Goal: Feedback & Contribution: Leave review/rating

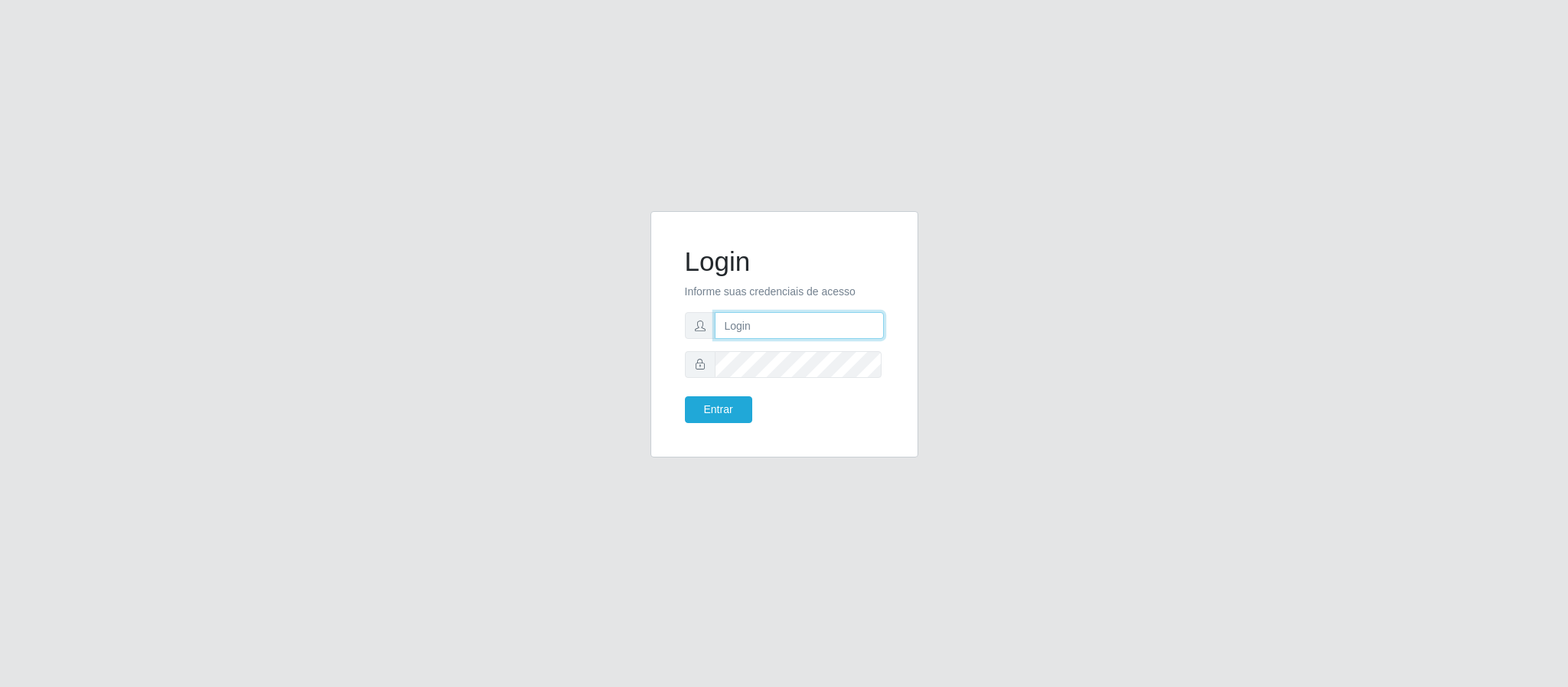
type input "[EMAIL_ADDRESS][DOMAIN_NAME]"
click at [700, 400] on button "Entrar" at bounding box center [719, 409] width 68 height 27
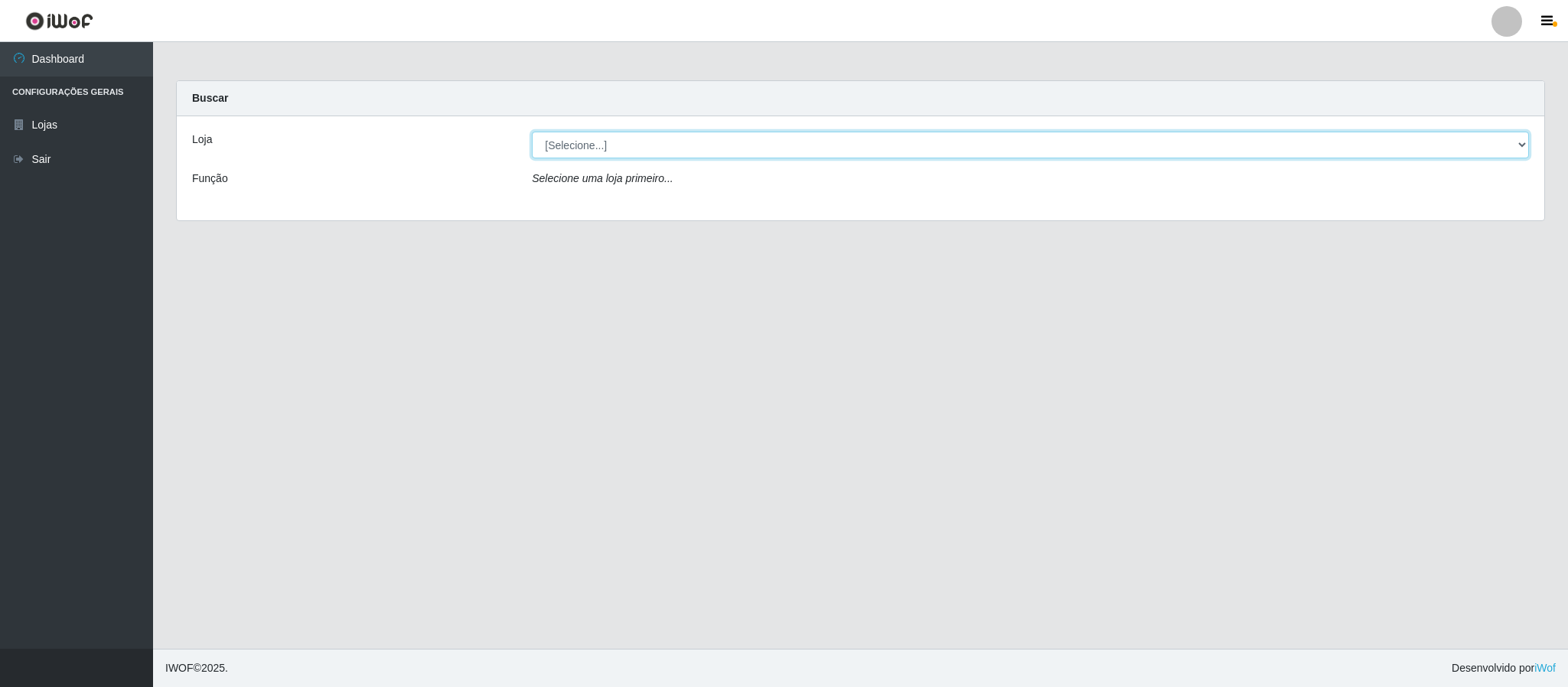
click at [1487, 150] on select "[Selecione...] SuperFácil Atacado - Emaús" at bounding box center [1030, 145] width 997 height 27
select select "407"
click at [532, 132] on select "[Selecione...] SuperFácil Atacado - Emaús" at bounding box center [1030, 145] width 997 height 27
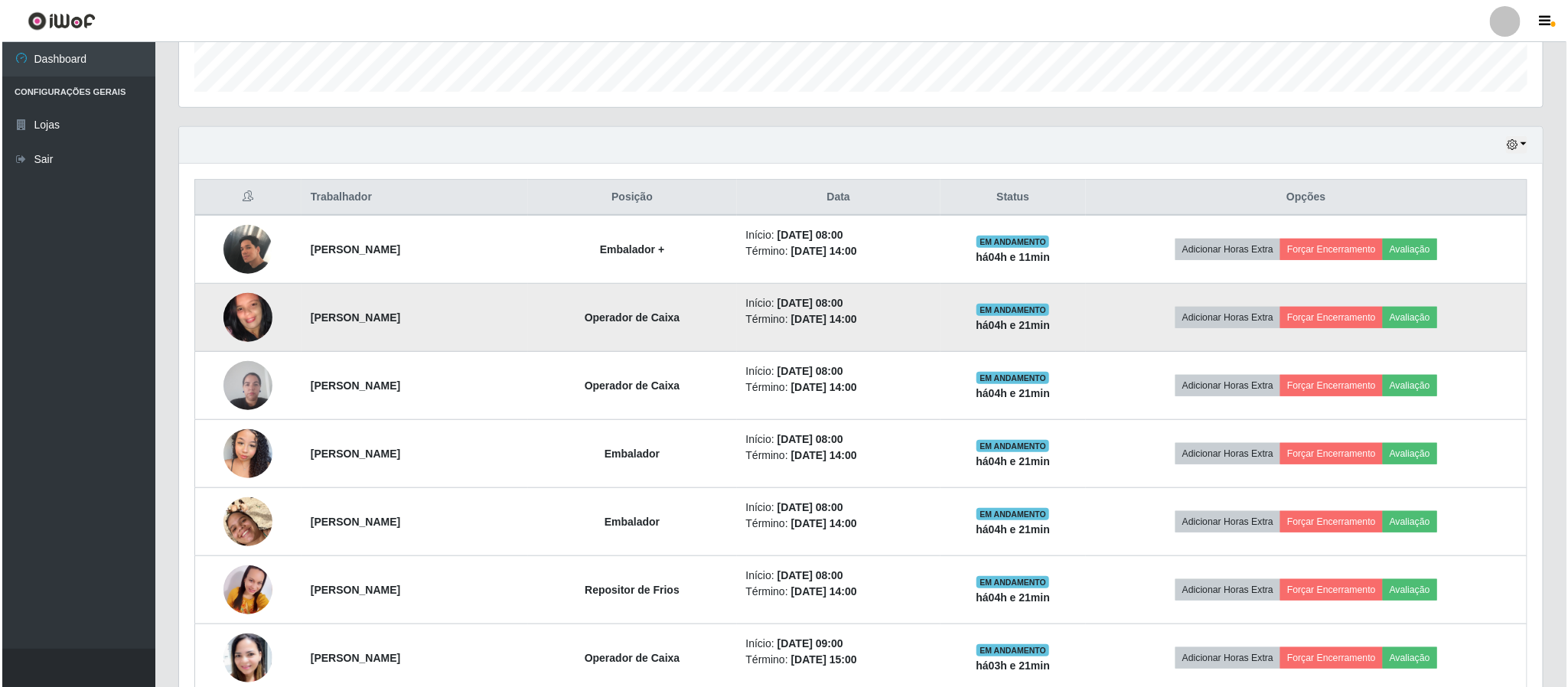
scroll to position [459, 0]
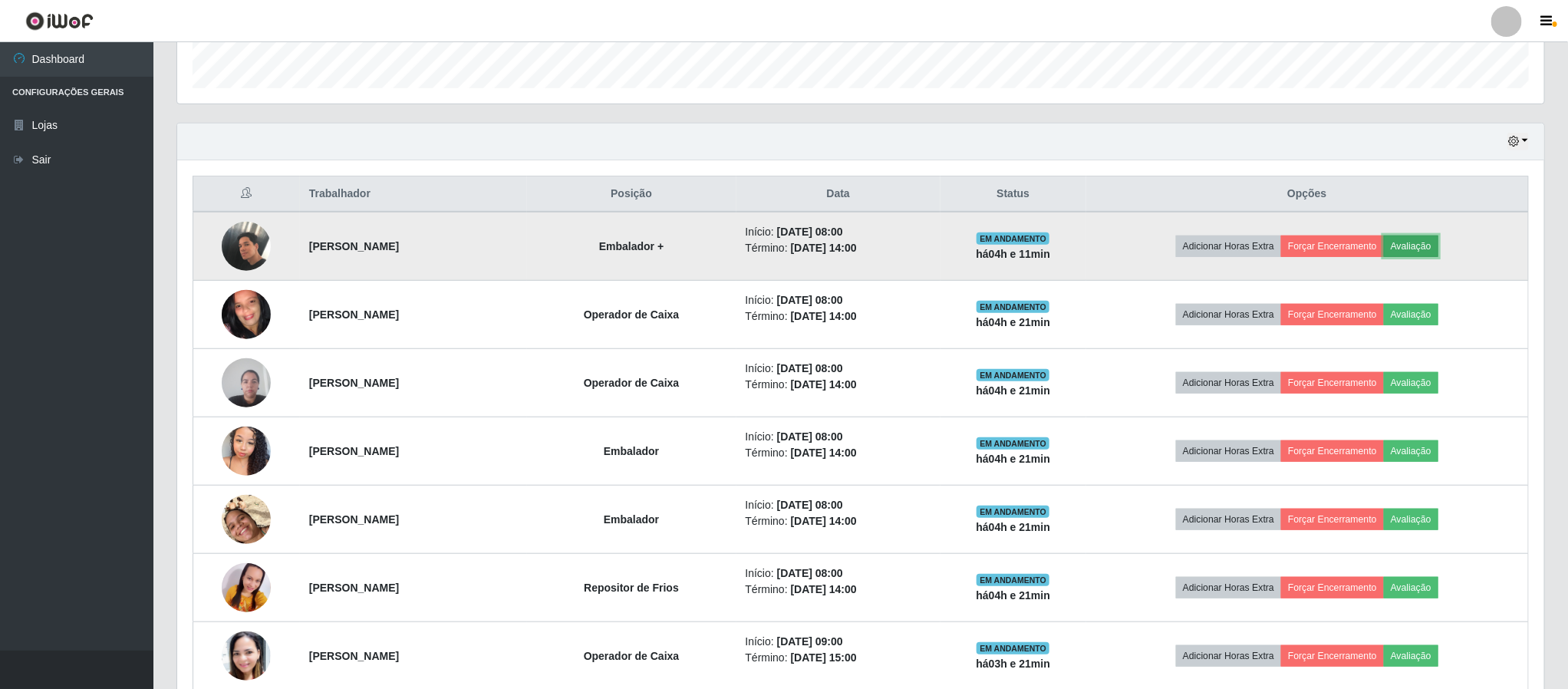
click at [1423, 246] on button "Avaliação" at bounding box center [1411, 246] width 54 height 21
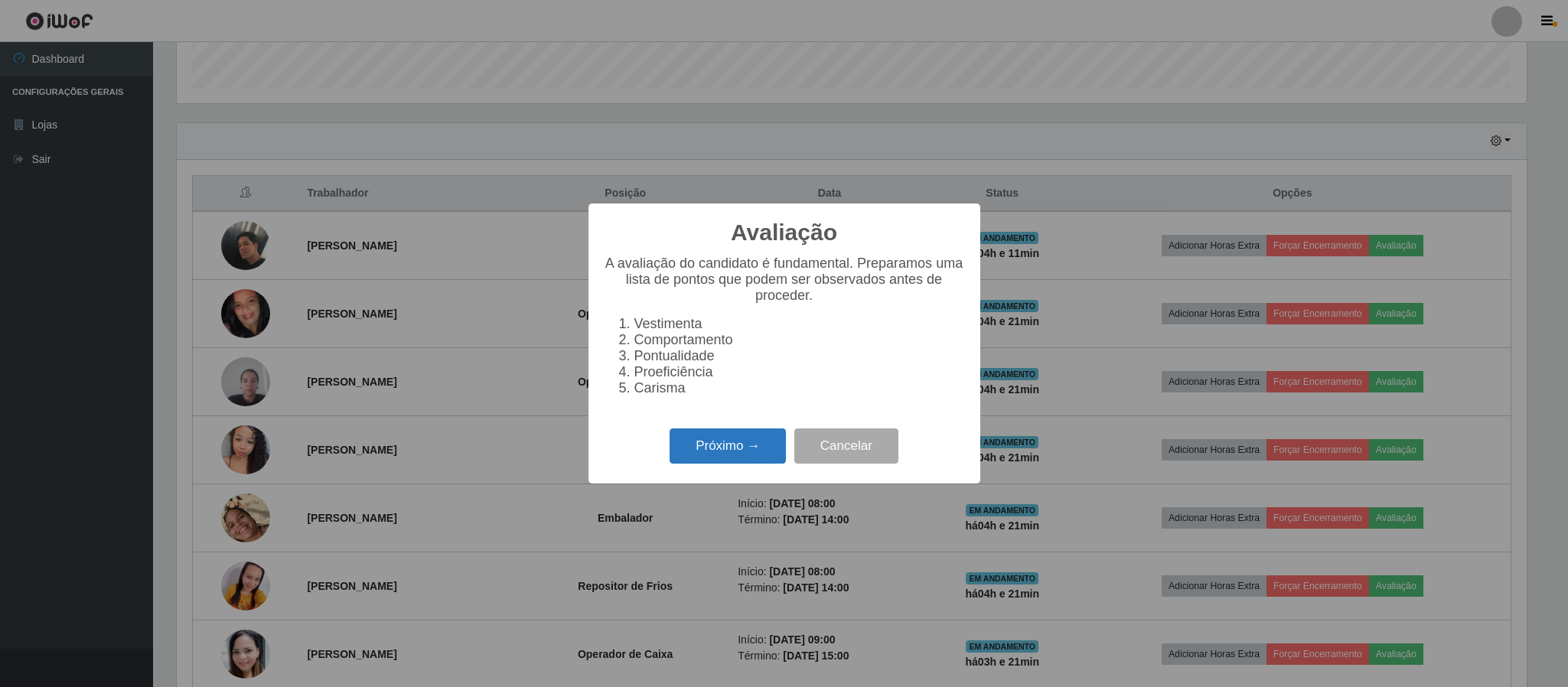
click at [702, 445] on button "Próximo →" at bounding box center [727, 445] width 116 height 36
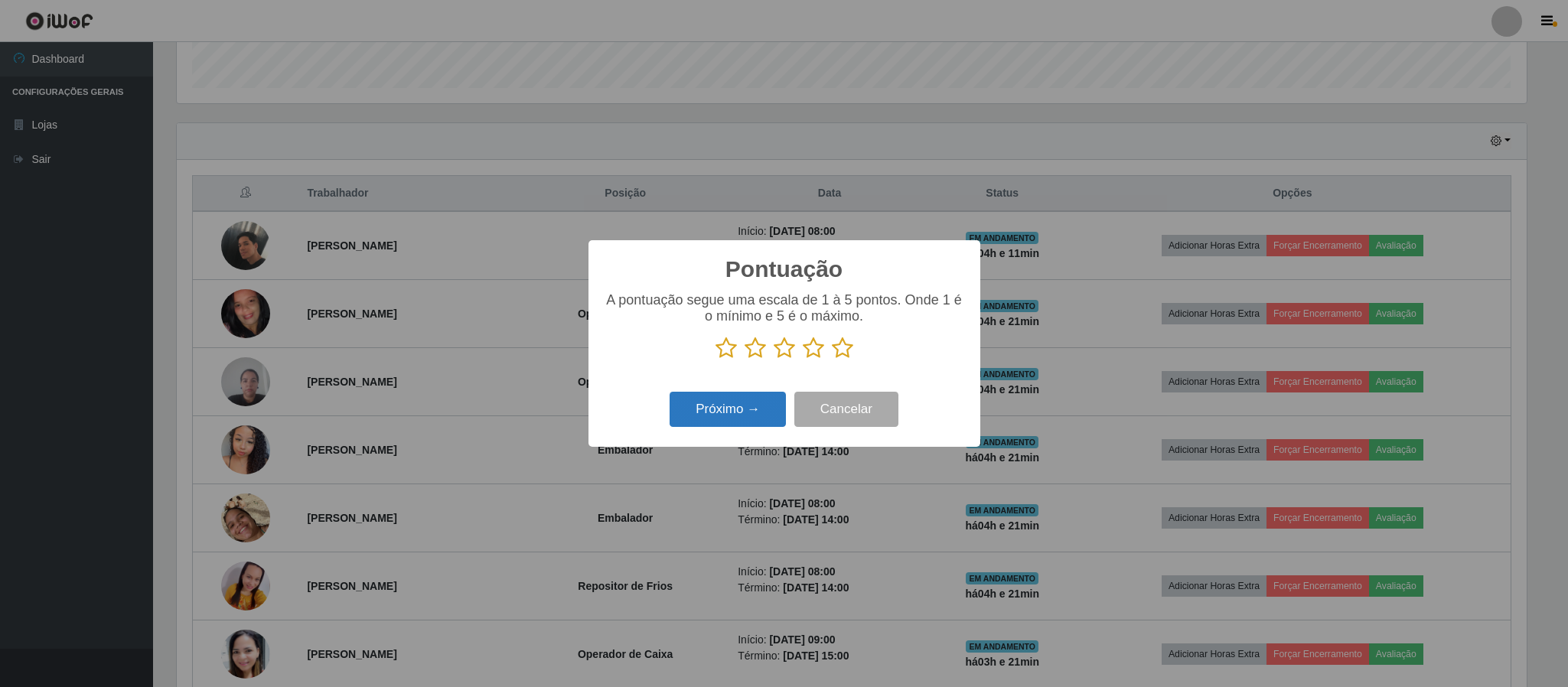
scroll to position [764287, 763735]
click at [811, 349] on icon at bounding box center [813, 348] width 21 height 23
click at [803, 360] on input "radio" at bounding box center [803, 360] width 0 height 0
click at [741, 400] on button "Próximo →" at bounding box center [727, 409] width 116 height 36
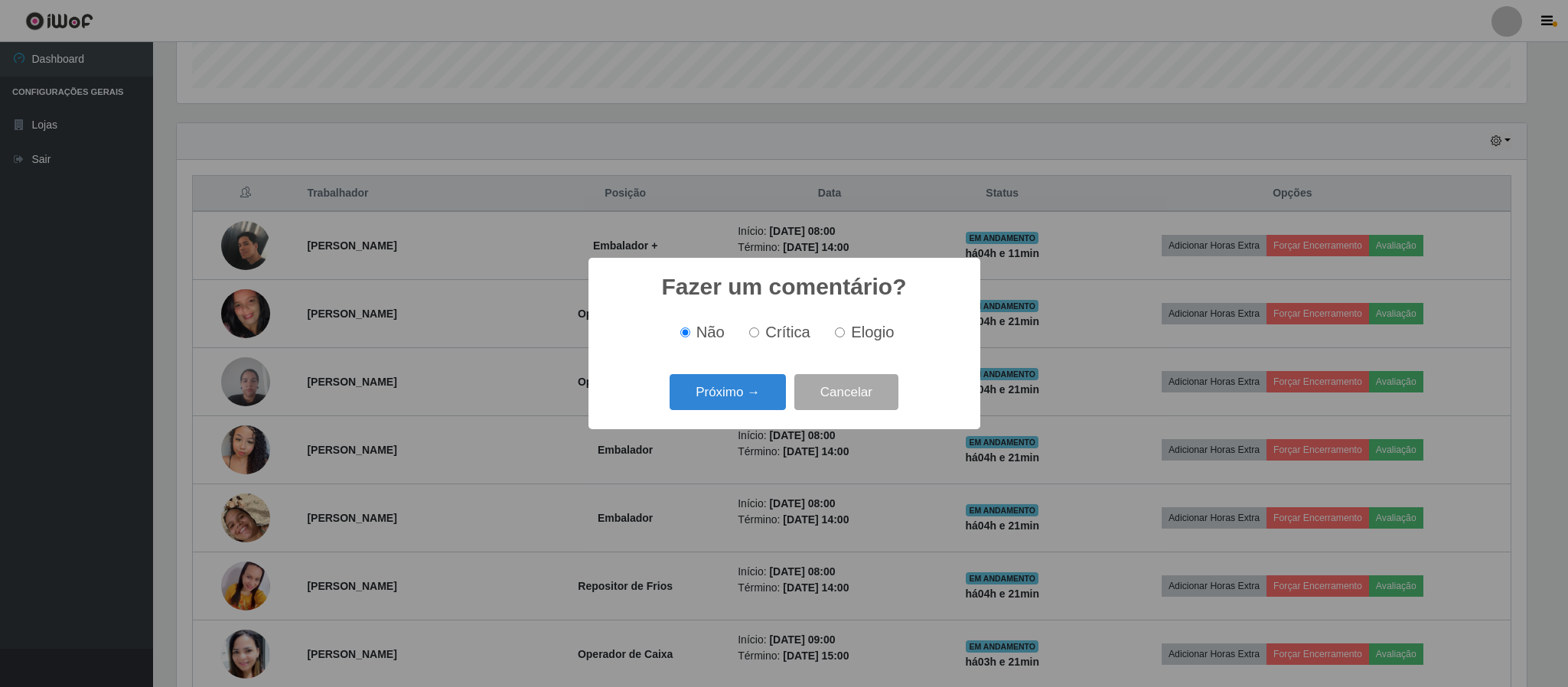
click at [843, 335] on input "Elogio" at bounding box center [839, 332] width 10 height 10
radio input "true"
click at [756, 388] on button "Próximo →" at bounding box center [727, 392] width 116 height 36
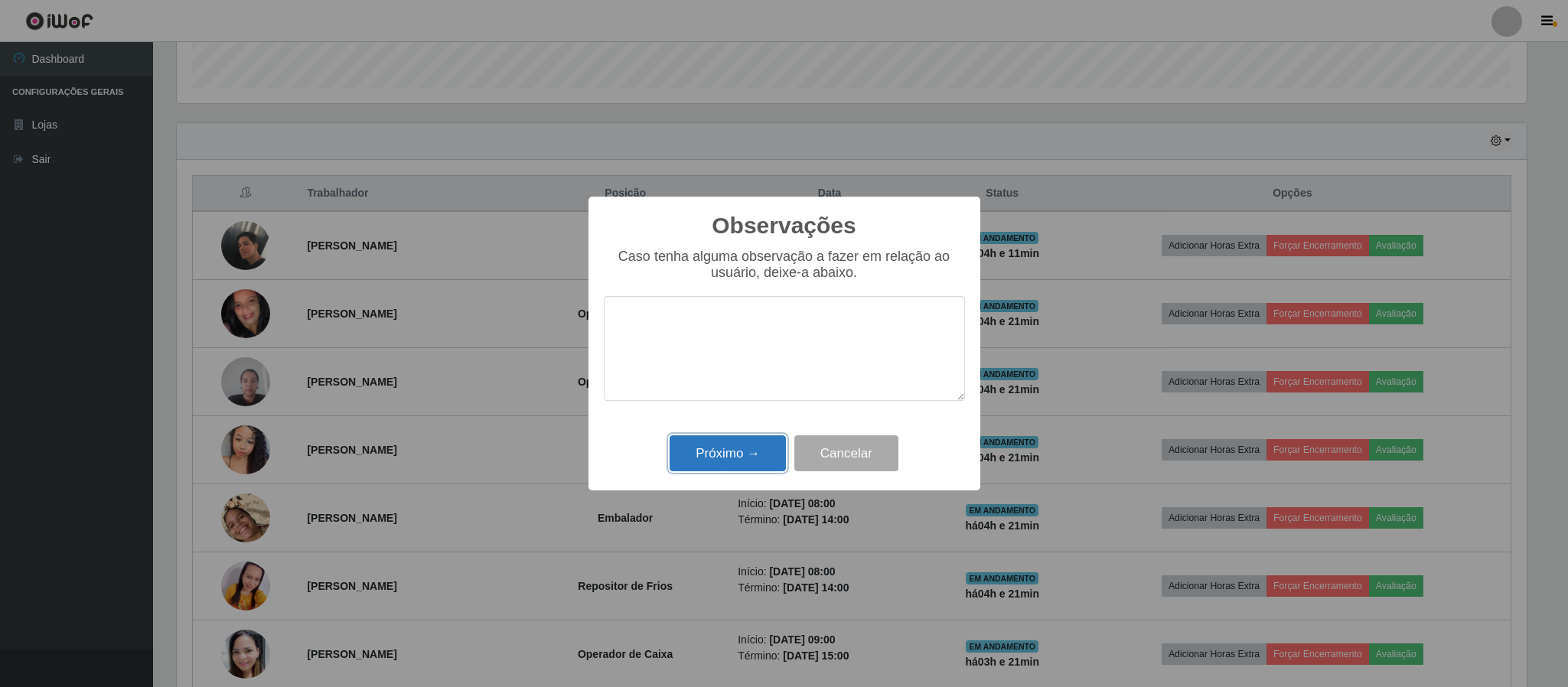
click at [726, 461] on button "Próximo →" at bounding box center [727, 453] width 116 height 36
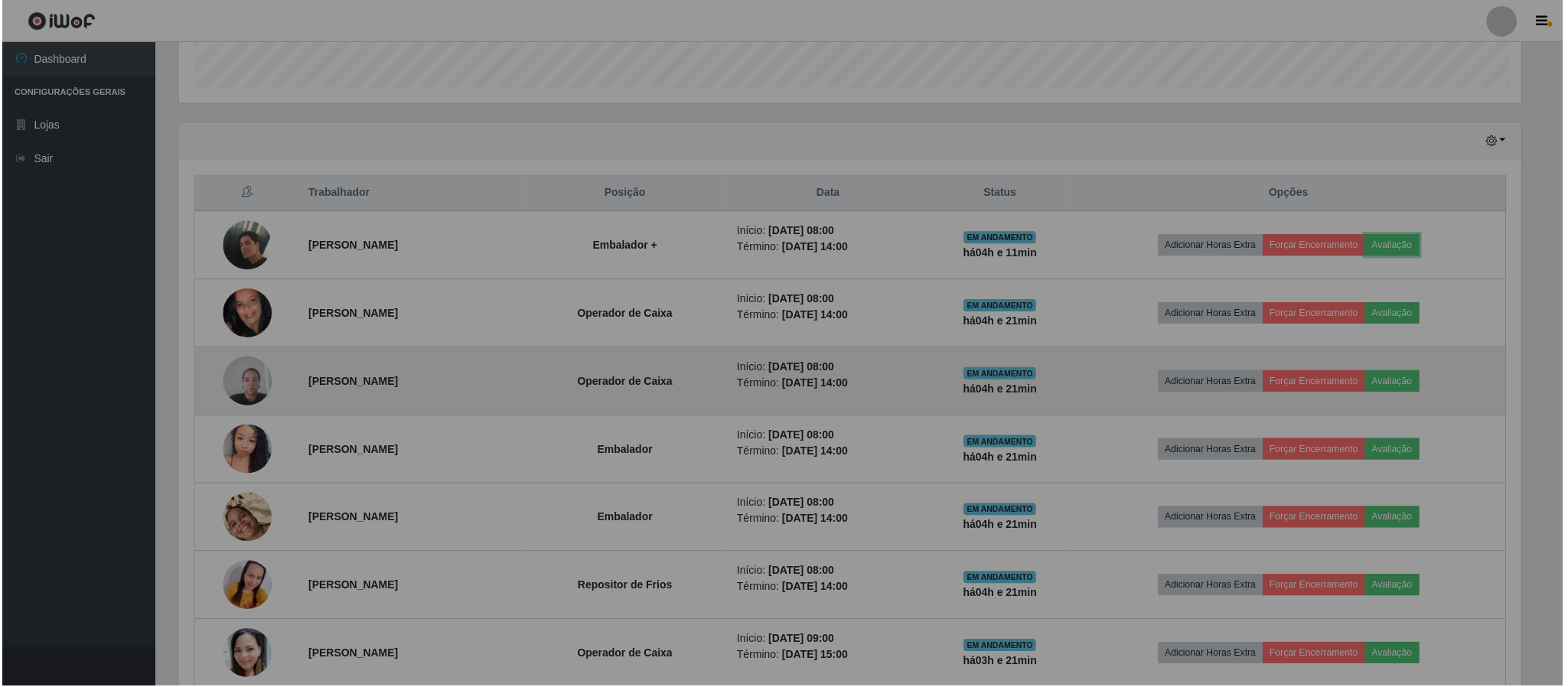
scroll to position [319, 1362]
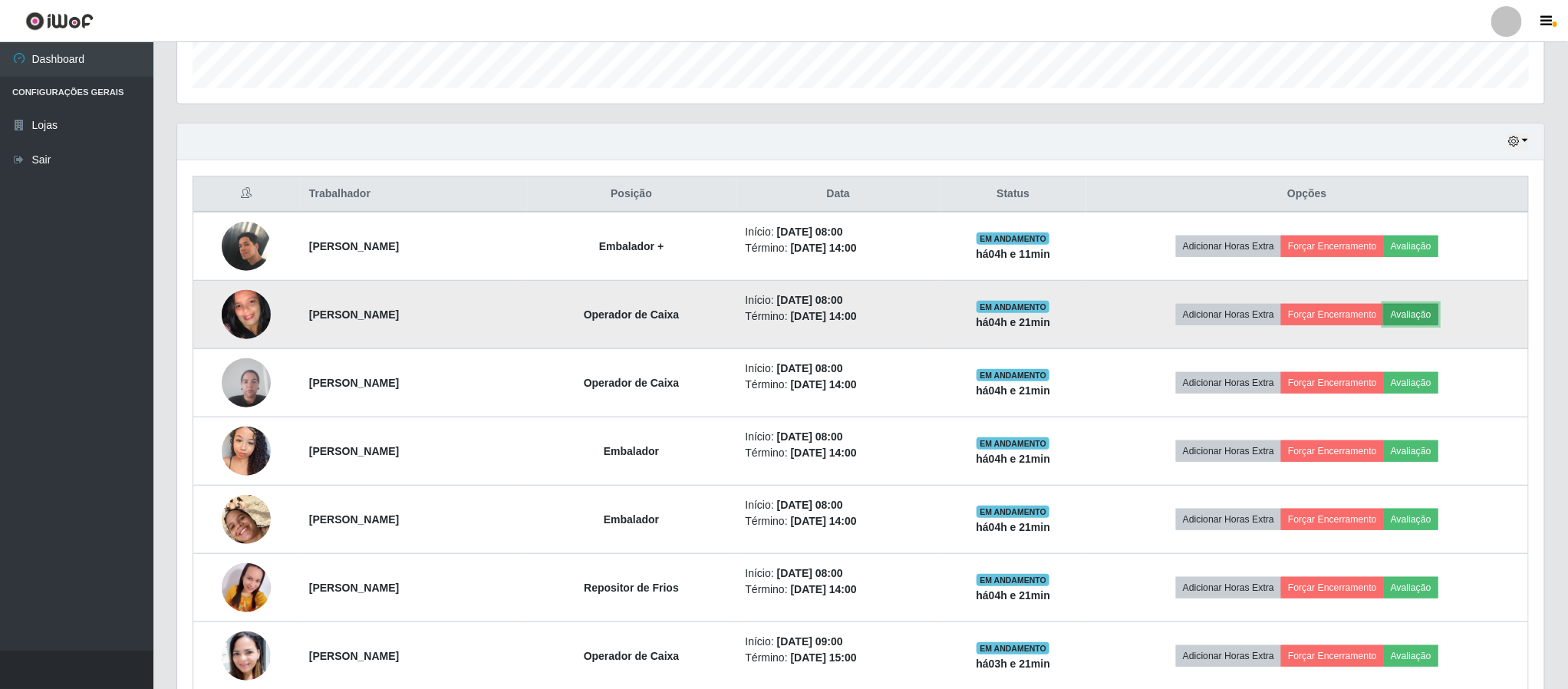
click at [1432, 316] on button "Avaliação" at bounding box center [1411, 314] width 54 height 21
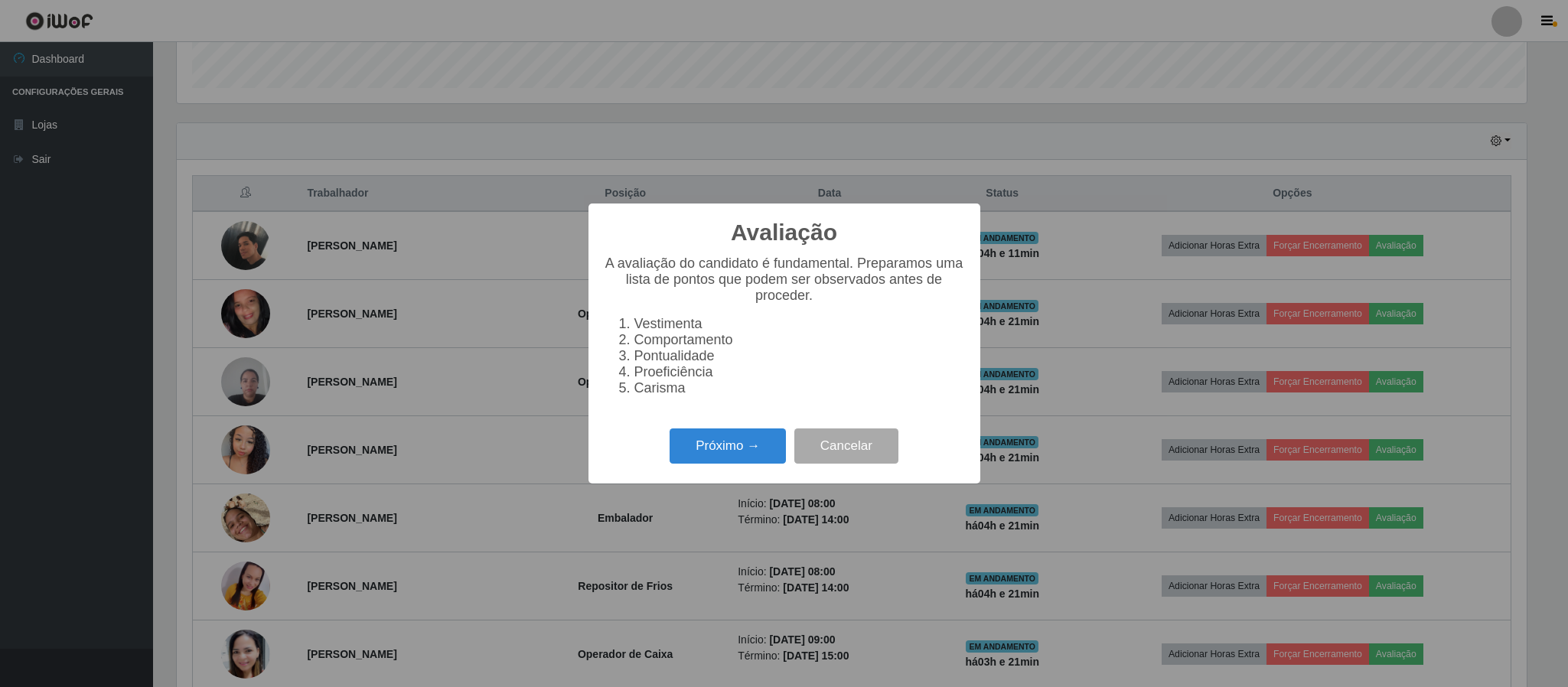
scroll to position [319, 1349]
click at [724, 462] on button "Próximo →" at bounding box center [727, 445] width 116 height 36
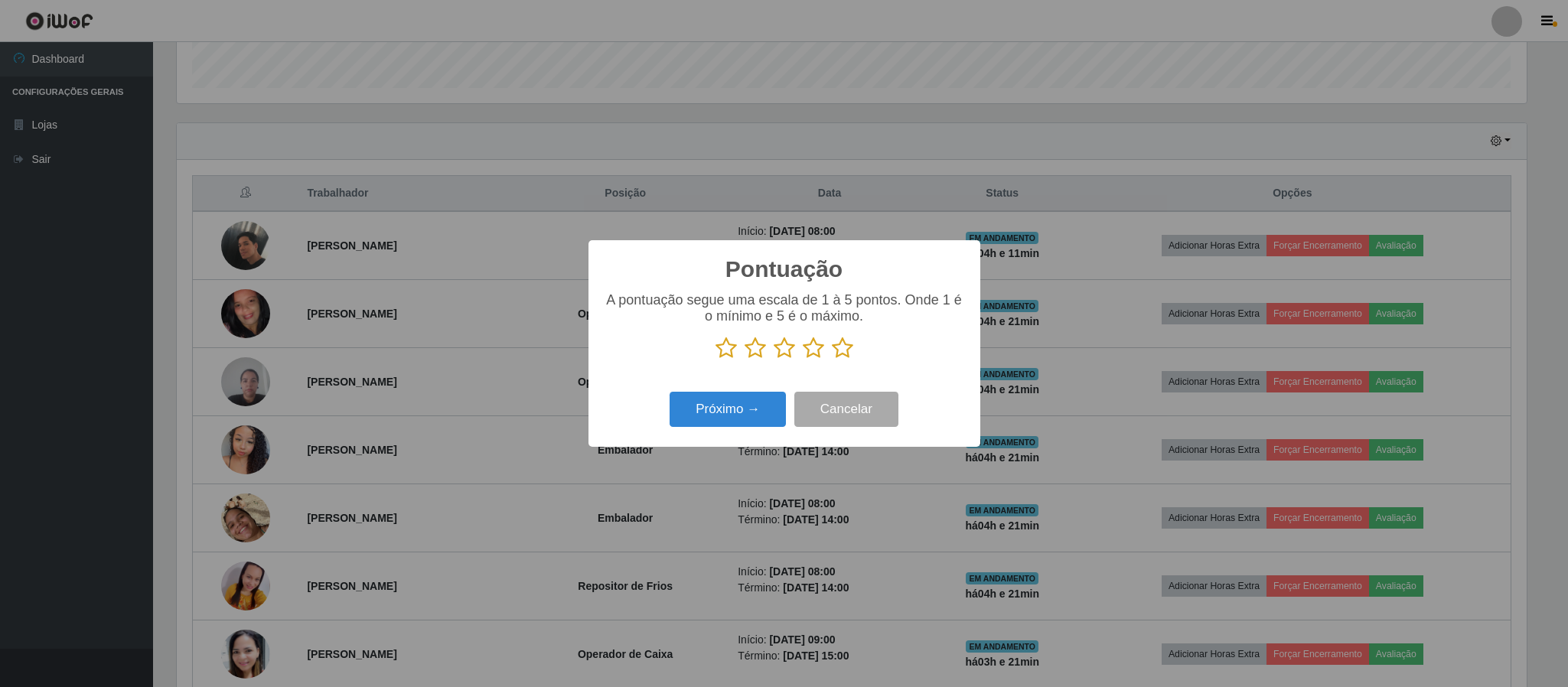
click at [817, 349] on icon at bounding box center [813, 348] width 21 height 23
click at [803, 360] on input "radio" at bounding box center [803, 360] width 0 height 0
click at [739, 423] on button "Próximo →" at bounding box center [727, 409] width 116 height 36
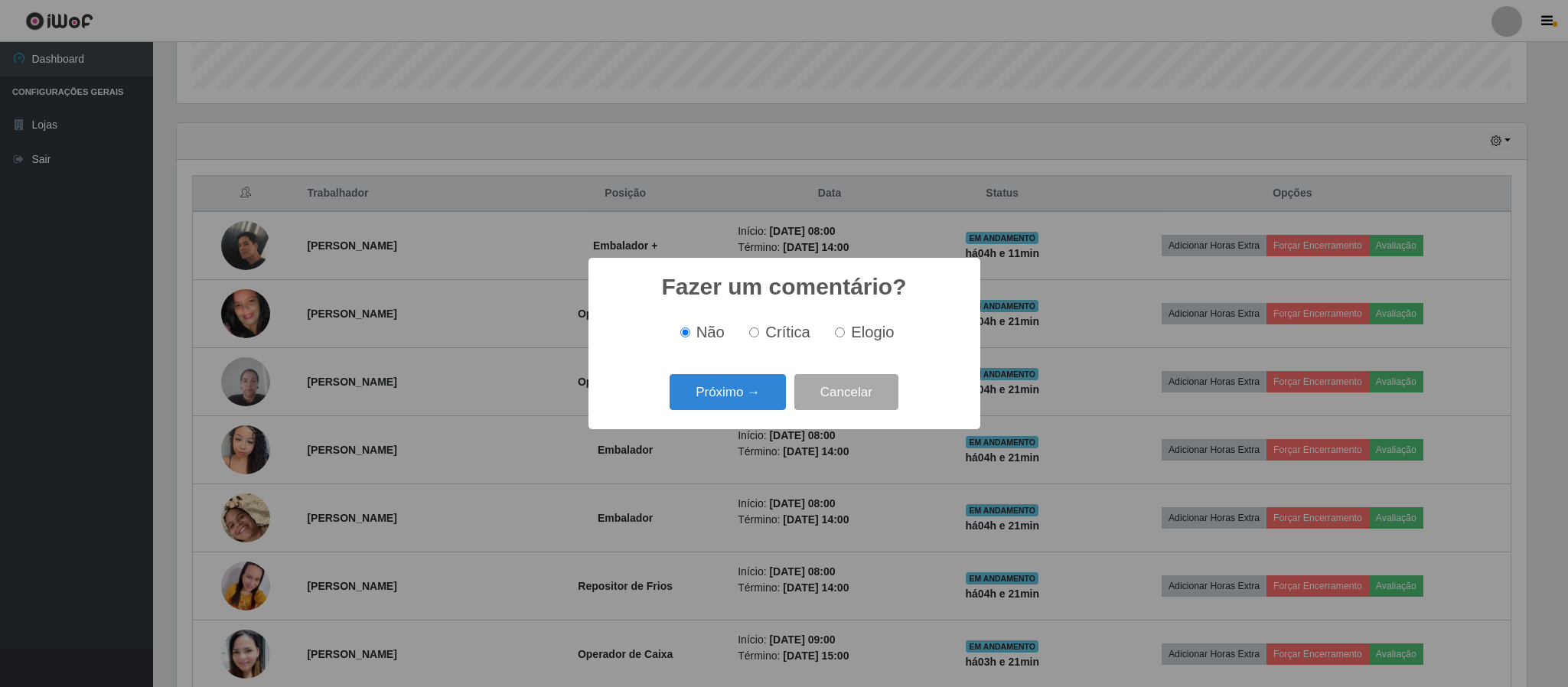
click at [841, 335] on input "Elogio" at bounding box center [839, 332] width 10 height 10
radio input "true"
click at [774, 408] on button "Próximo →" at bounding box center [727, 392] width 116 height 36
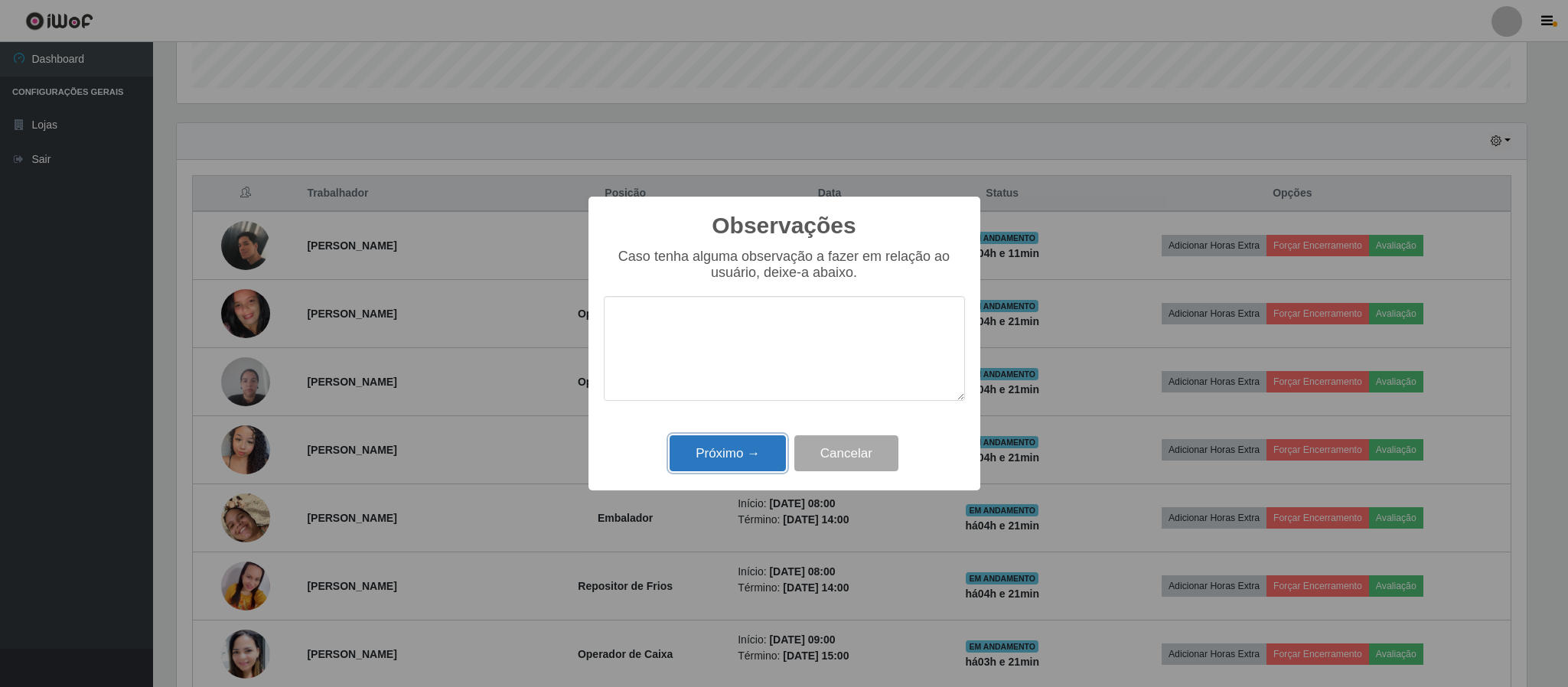
click at [741, 447] on button "Próximo →" at bounding box center [727, 453] width 116 height 36
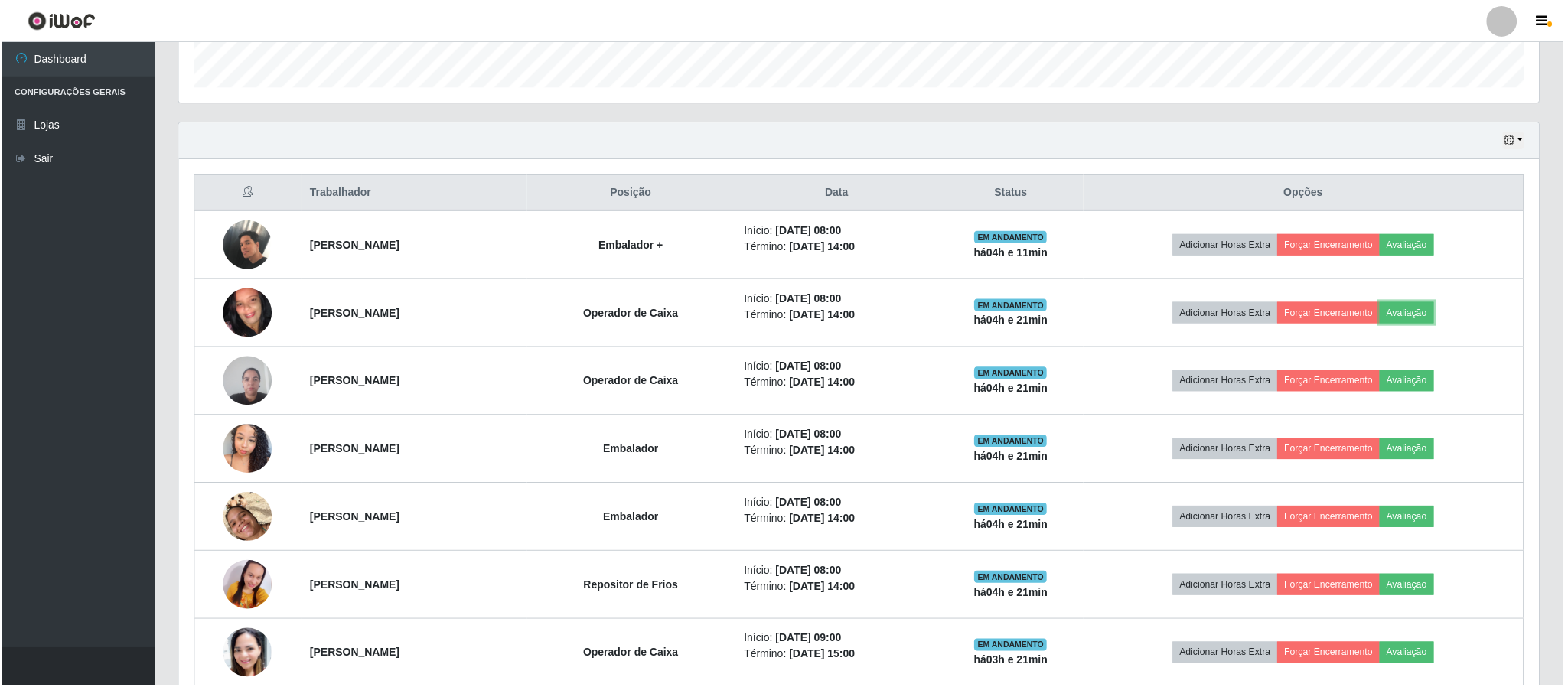
scroll to position [319, 1362]
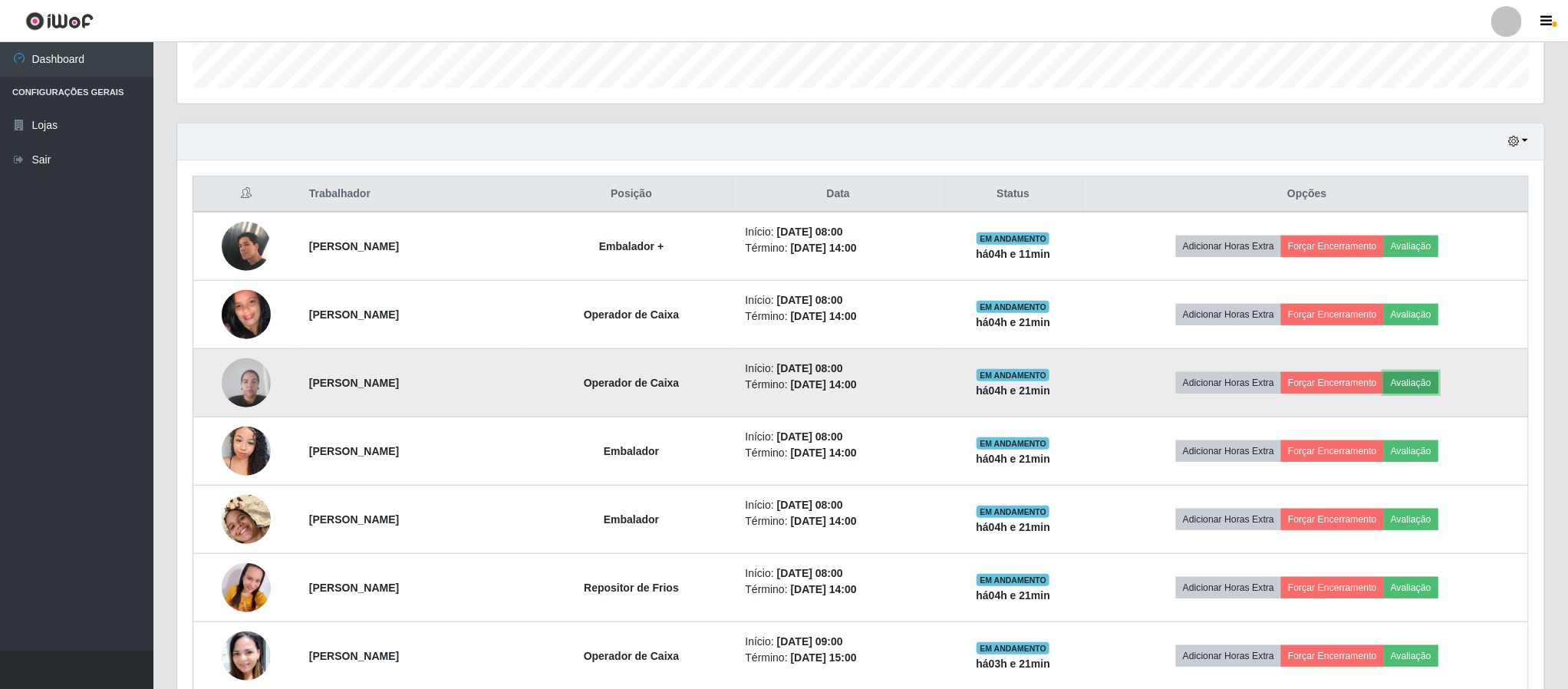
click at [1428, 389] on button "Avaliação" at bounding box center [1411, 382] width 54 height 21
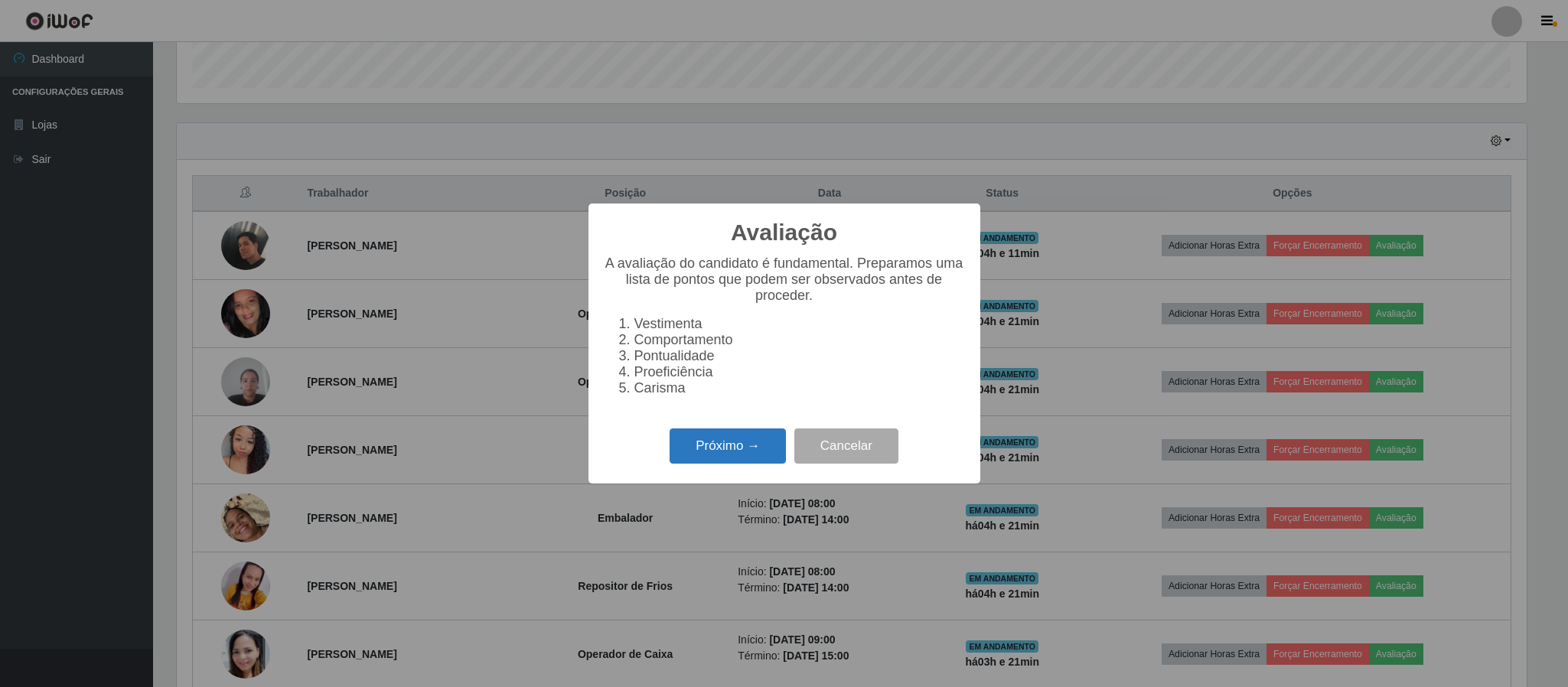
click at [753, 450] on button "Próximo →" at bounding box center [727, 445] width 116 height 36
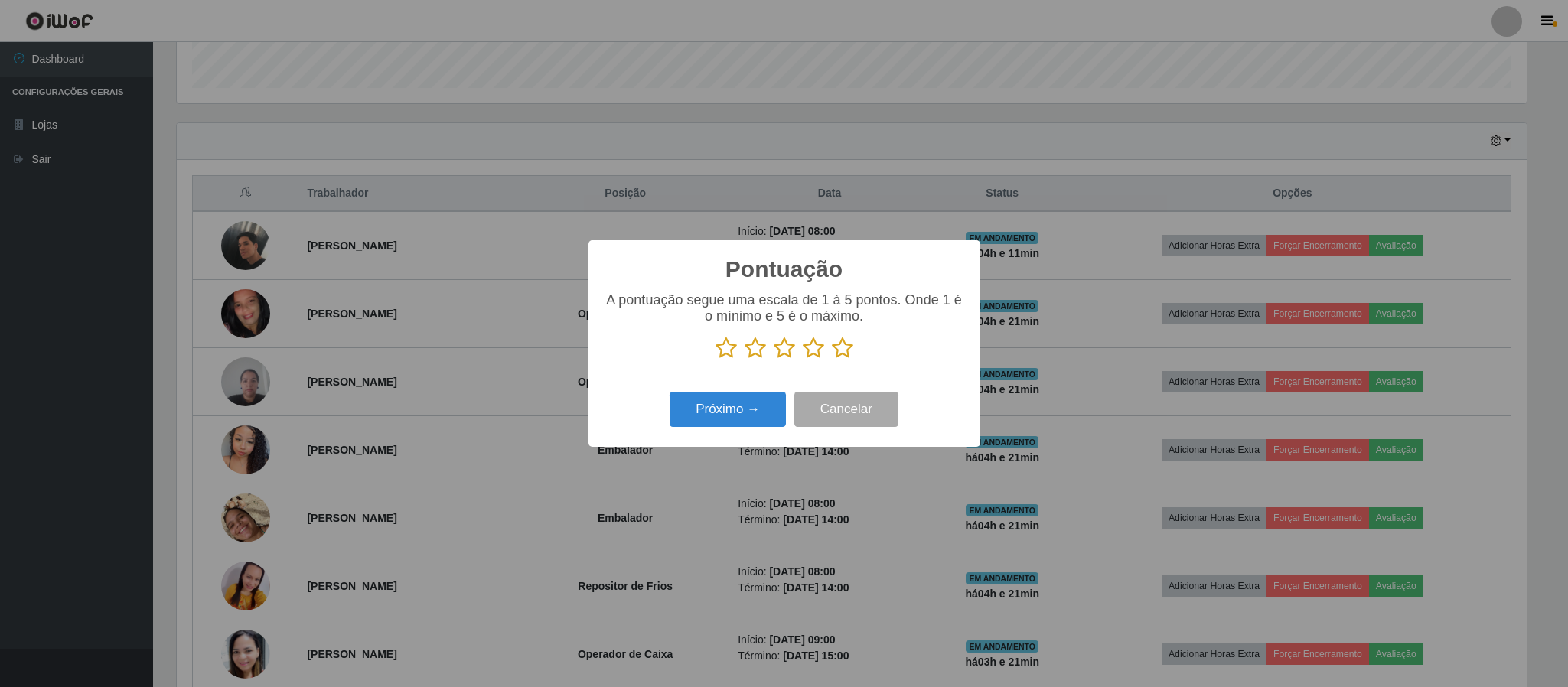
scroll to position [764287, 763735]
click at [820, 359] on icon at bounding box center [813, 348] width 21 height 23
click at [803, 360] on input "radio" at bounding box center [803, 360] width 0 height 0
click at [725, 407] on button "Próximo →" at bounding box center [727, 409] width 116 height 36
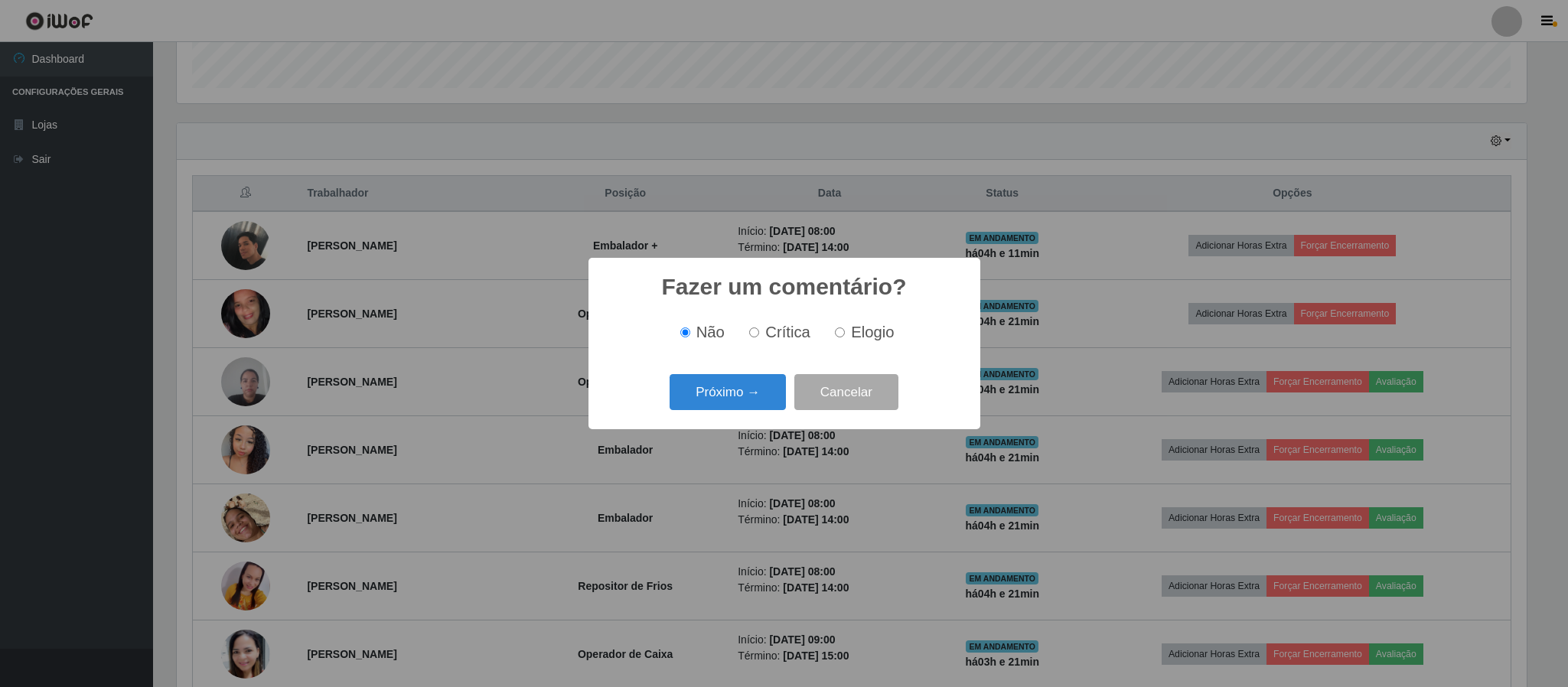
click at [836, 342] on div "Não Crítica Elogio" at bounding box center [784, 332] width 362 height 45
click at [843, 333] on input "Elogio" at bounding box center [839, 332] width 10 height 10
radio input "true"
click at [751, 394] on button "Próximo →" at bounding box center [727, 392] width 116 height 36
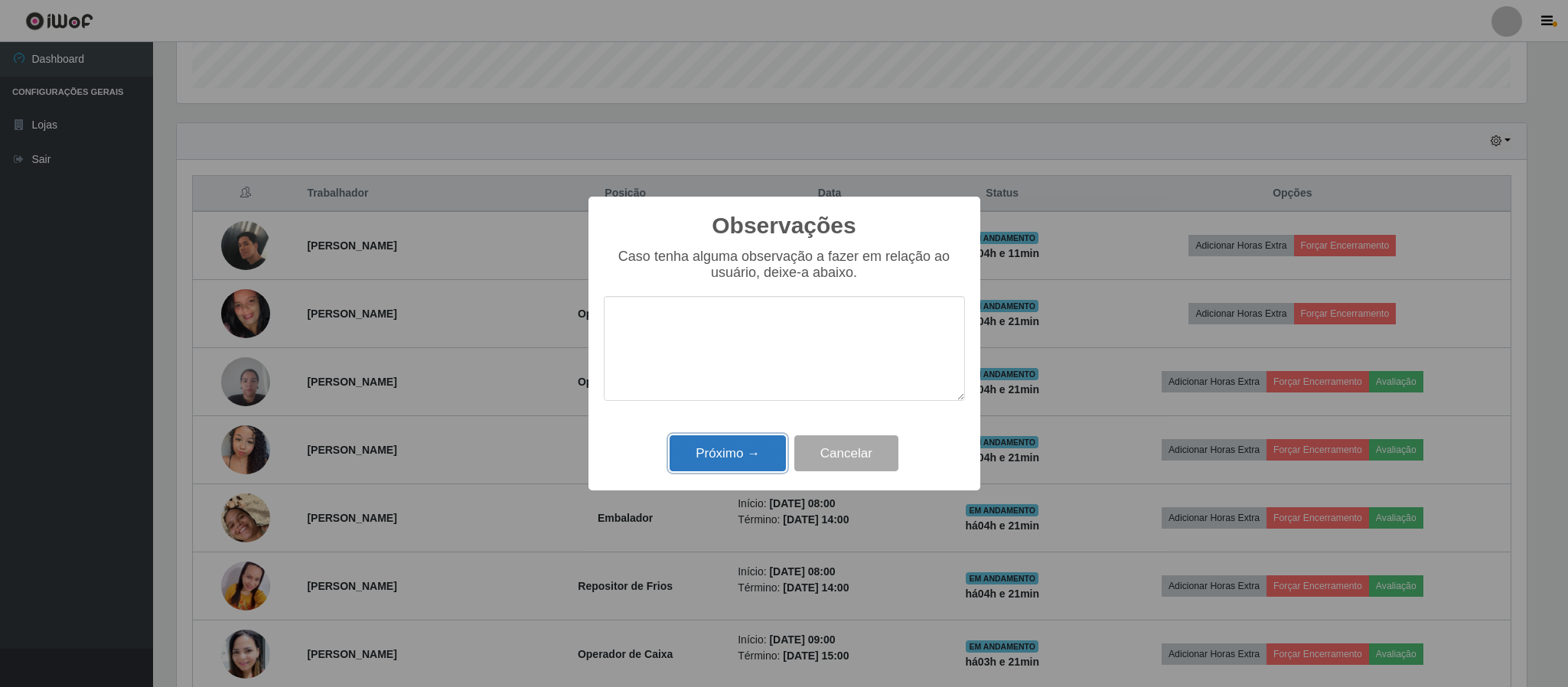
click at [739, 449] on button "Próximo →" at bounding box center [727, 453] width 116 height 36
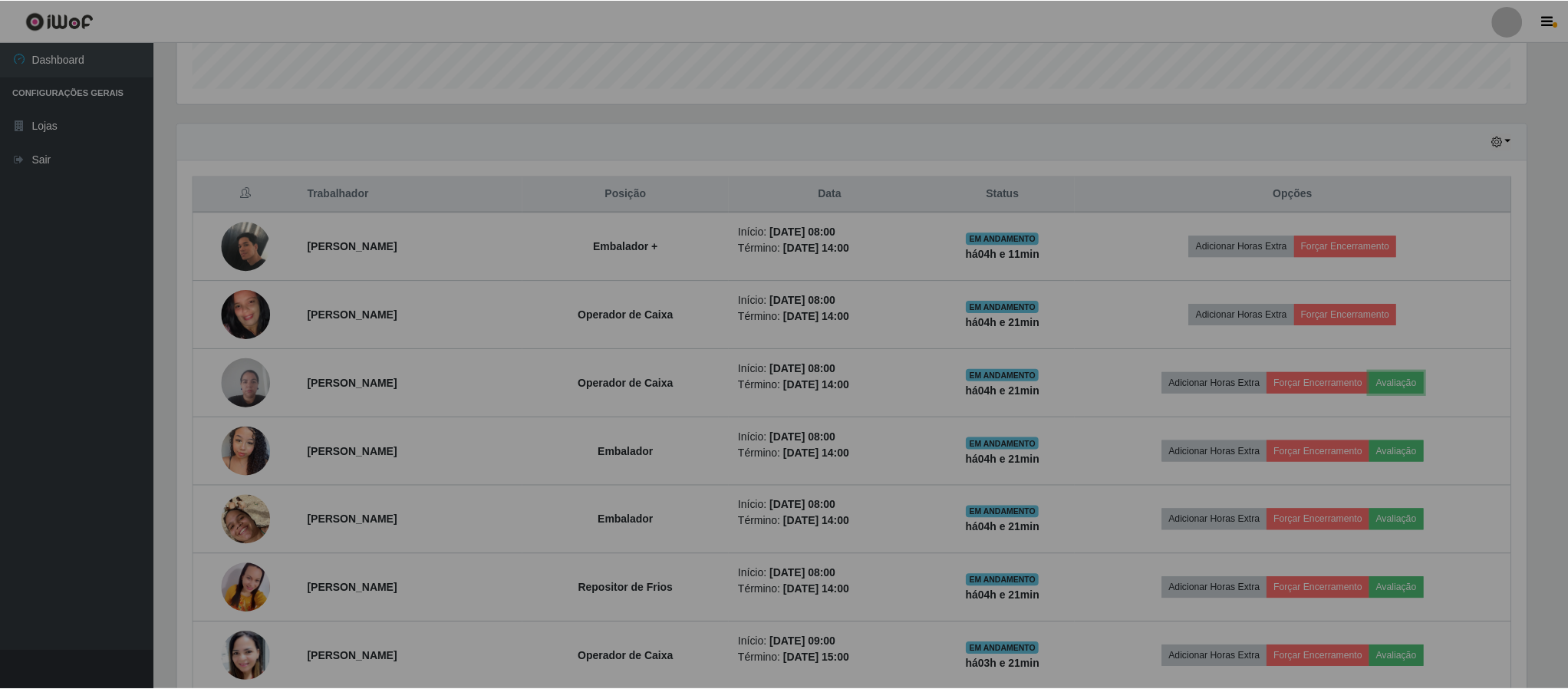
scroll to position [320, 1366]
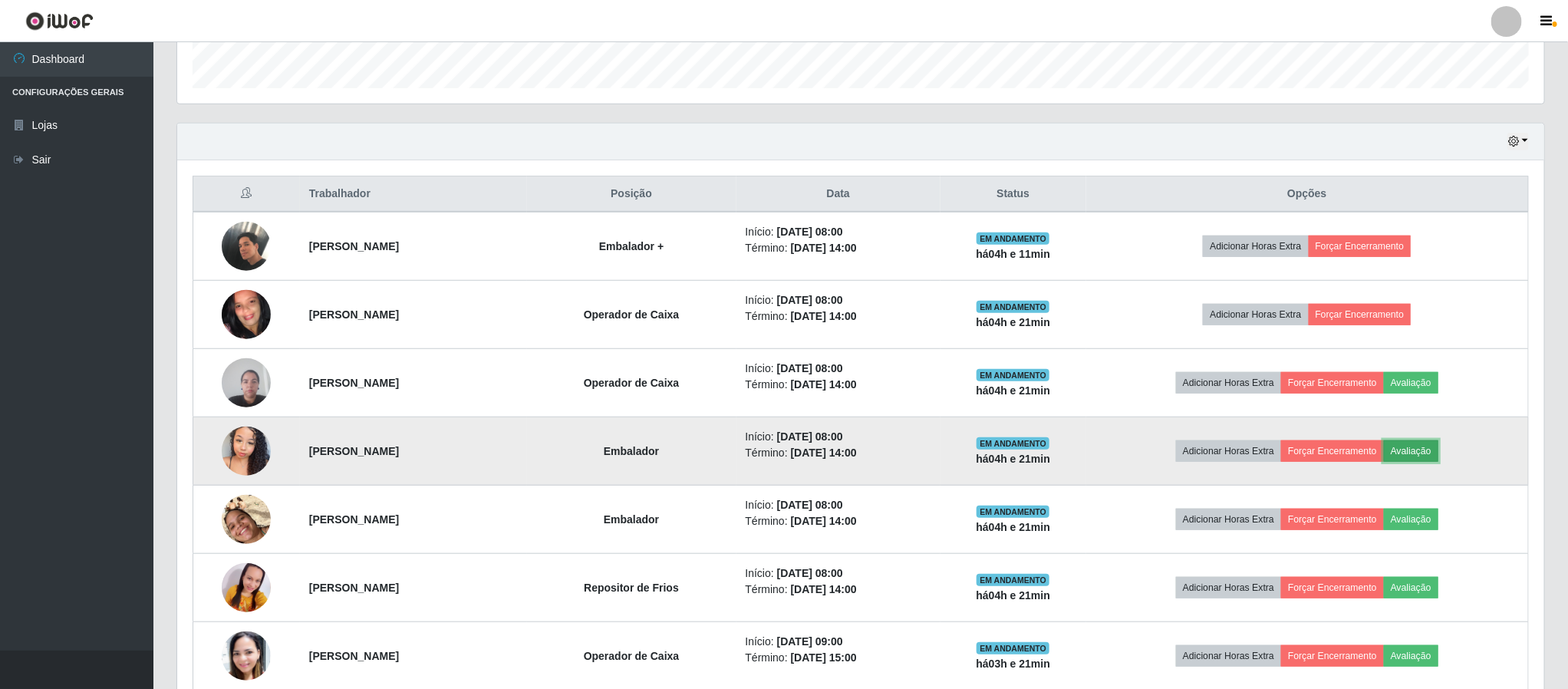
click at [1421, 458] on button "Avaliação" at bounding box center [1411, 450] width 54 height 21
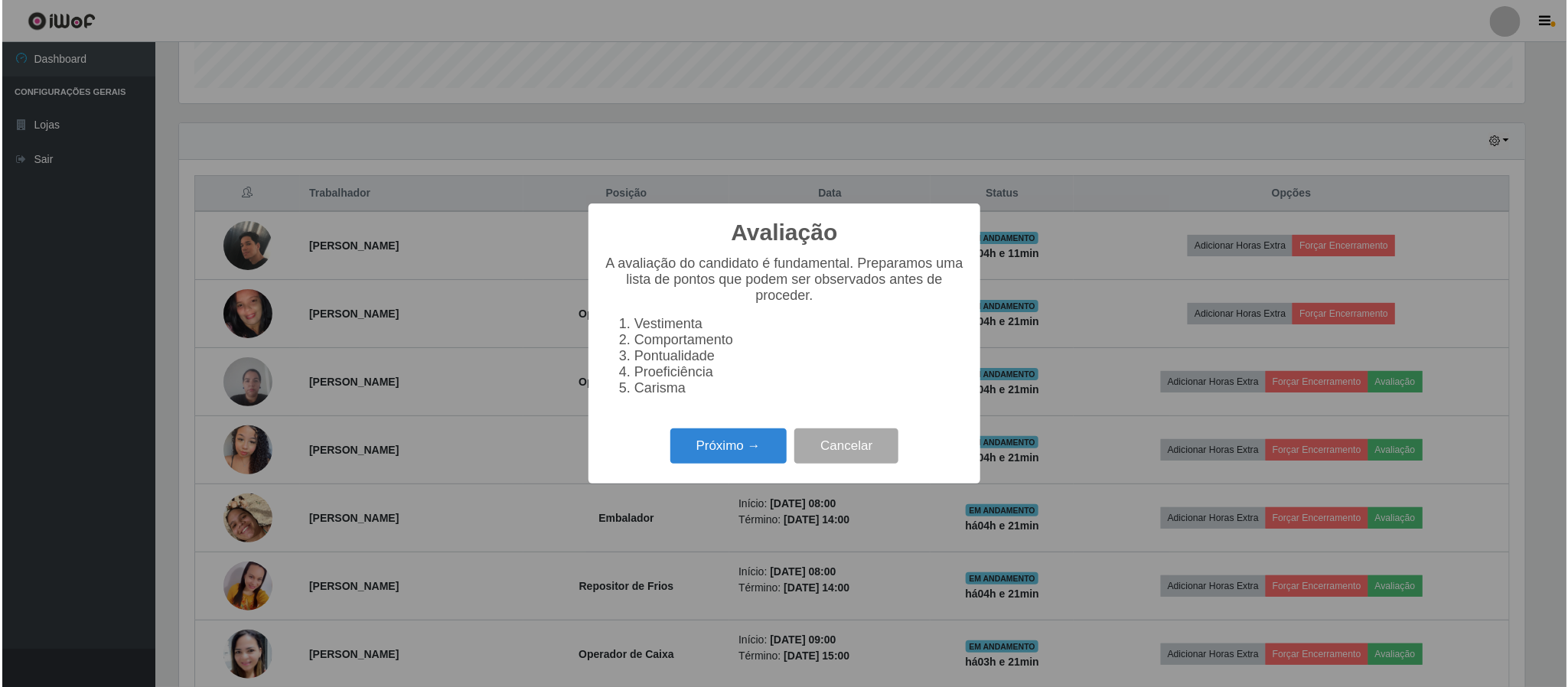
scroll to position [319, 1349]
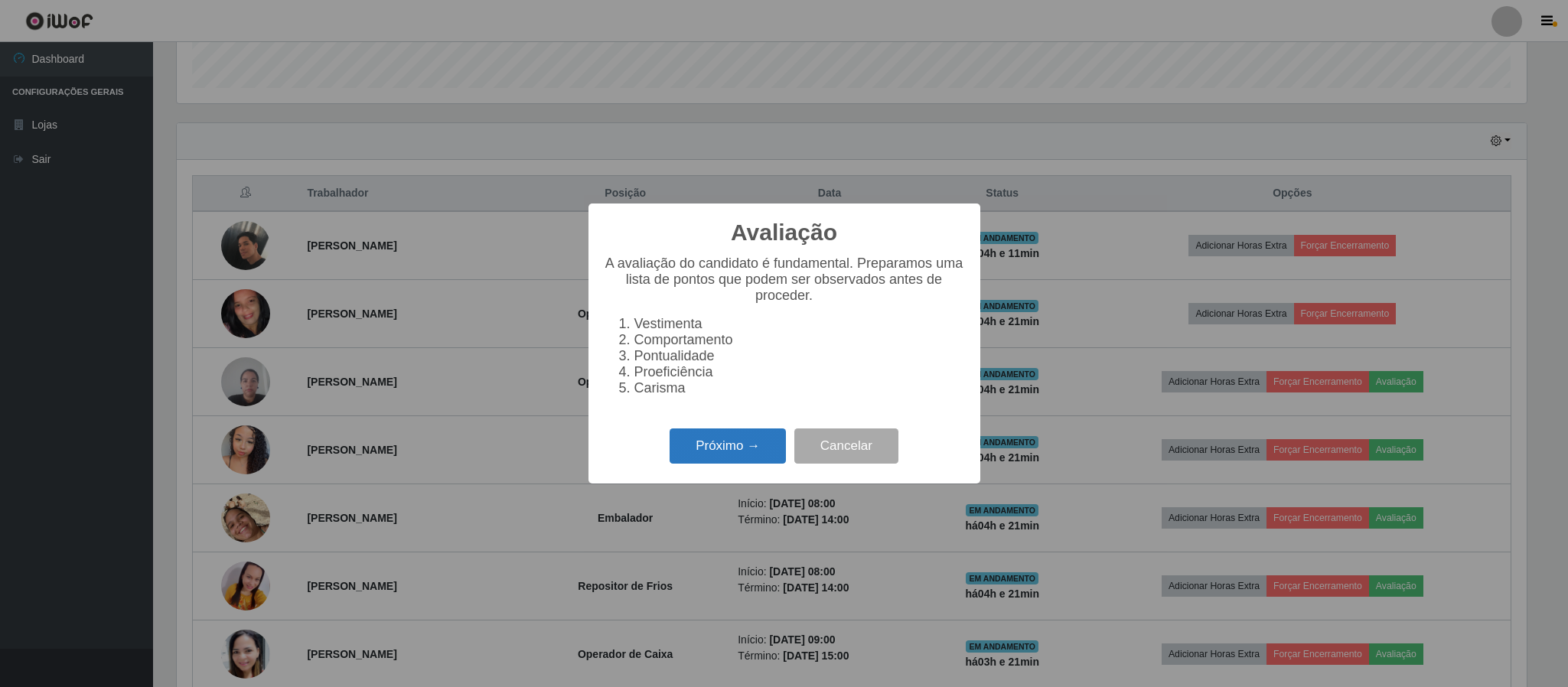
click at [735, 441] on button "Próximo →" at bounding box center [727, 445] width 116 height 36
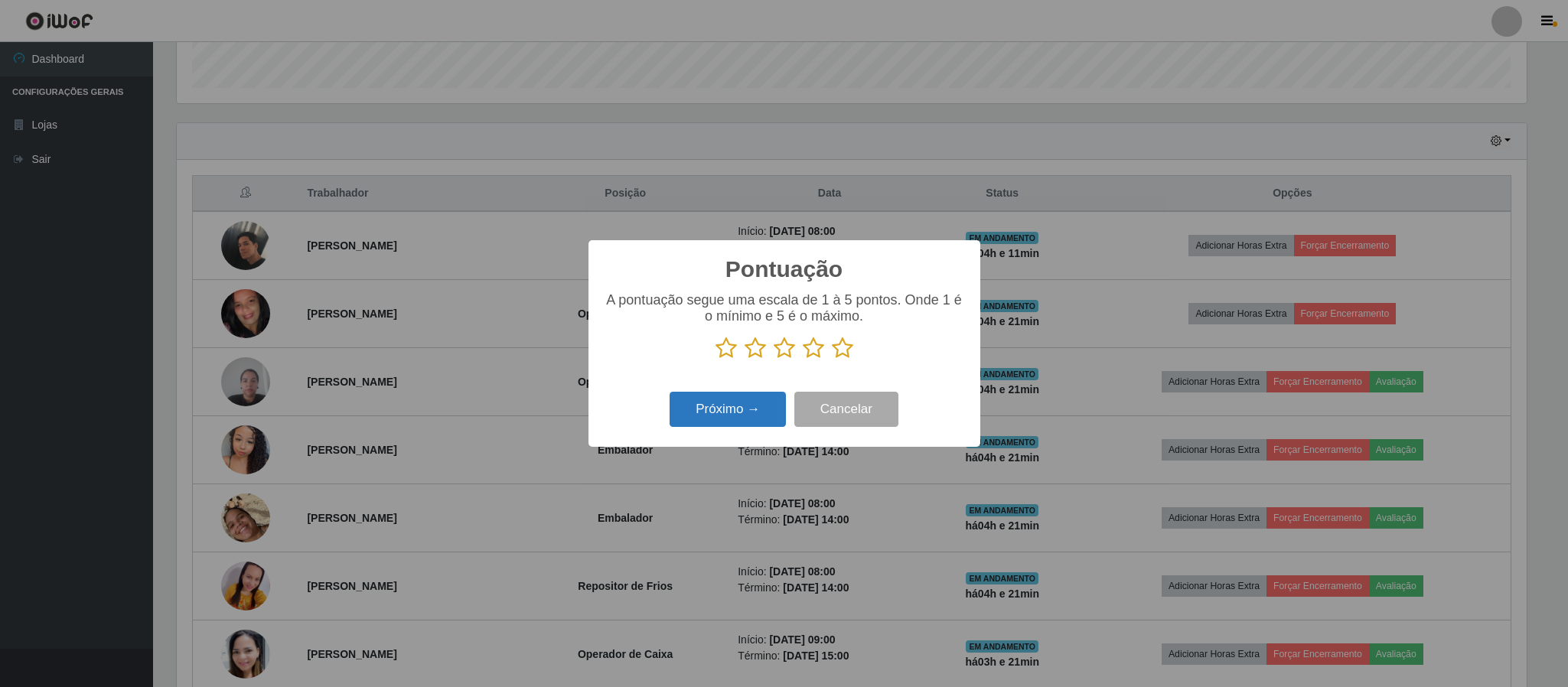
scroll to position [764287, 763735]
click at [808, 351] on icon at bounding box center [813, 348] width 21 height 23
click at [803, 360] on input "radio" at bounding box center [803, 360] width 0 height 0
click at [728, 416] on button "Próximo →" at bounding box center [727, 409] width 116 height 36
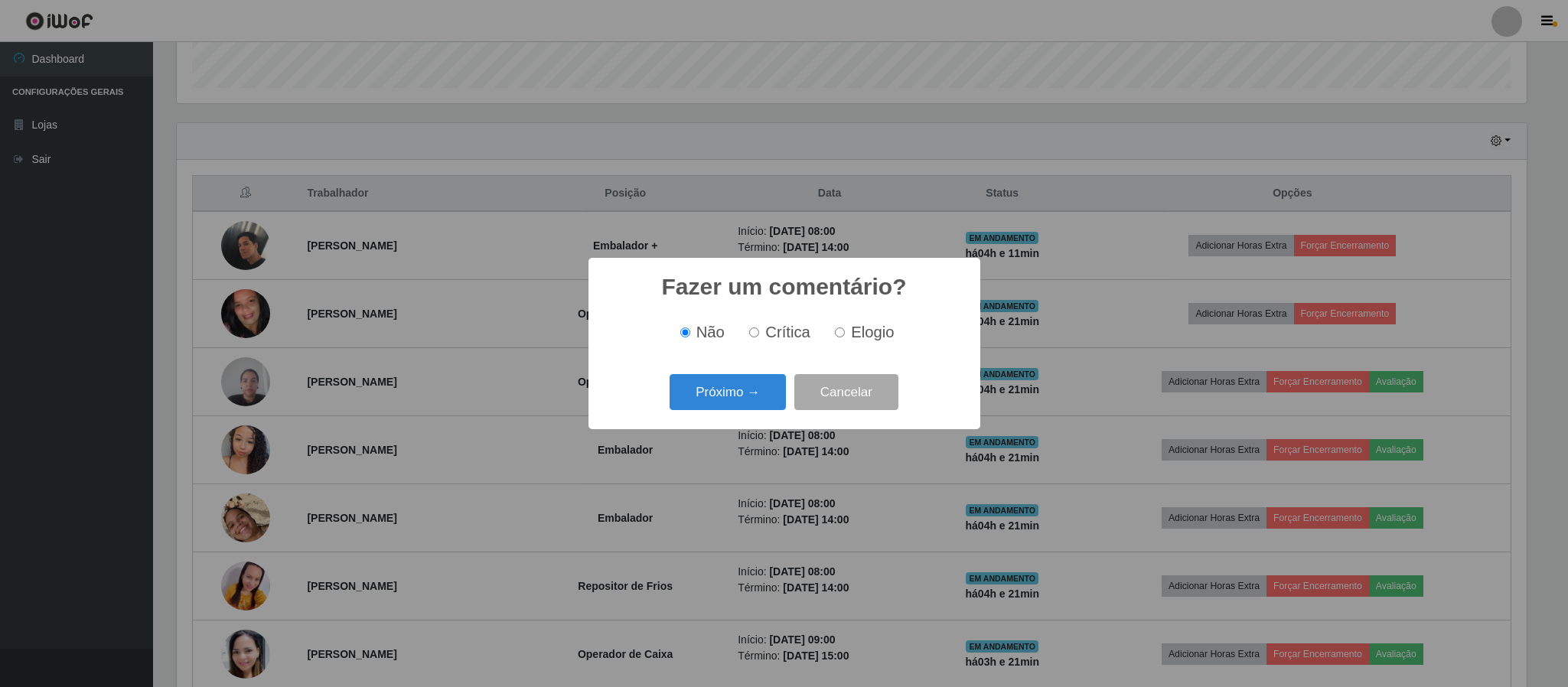
click at [838, 339] on label "Elogio" at bounding box center [860, 332] width 65 height 17
click at [838, 338] on input "Elogio" at bounding box center [839, 332] width 10 height 10
radio input "true"
click at [735, 404] on button "Próximo →" at bounding box center [727, 392] width 116 height 36
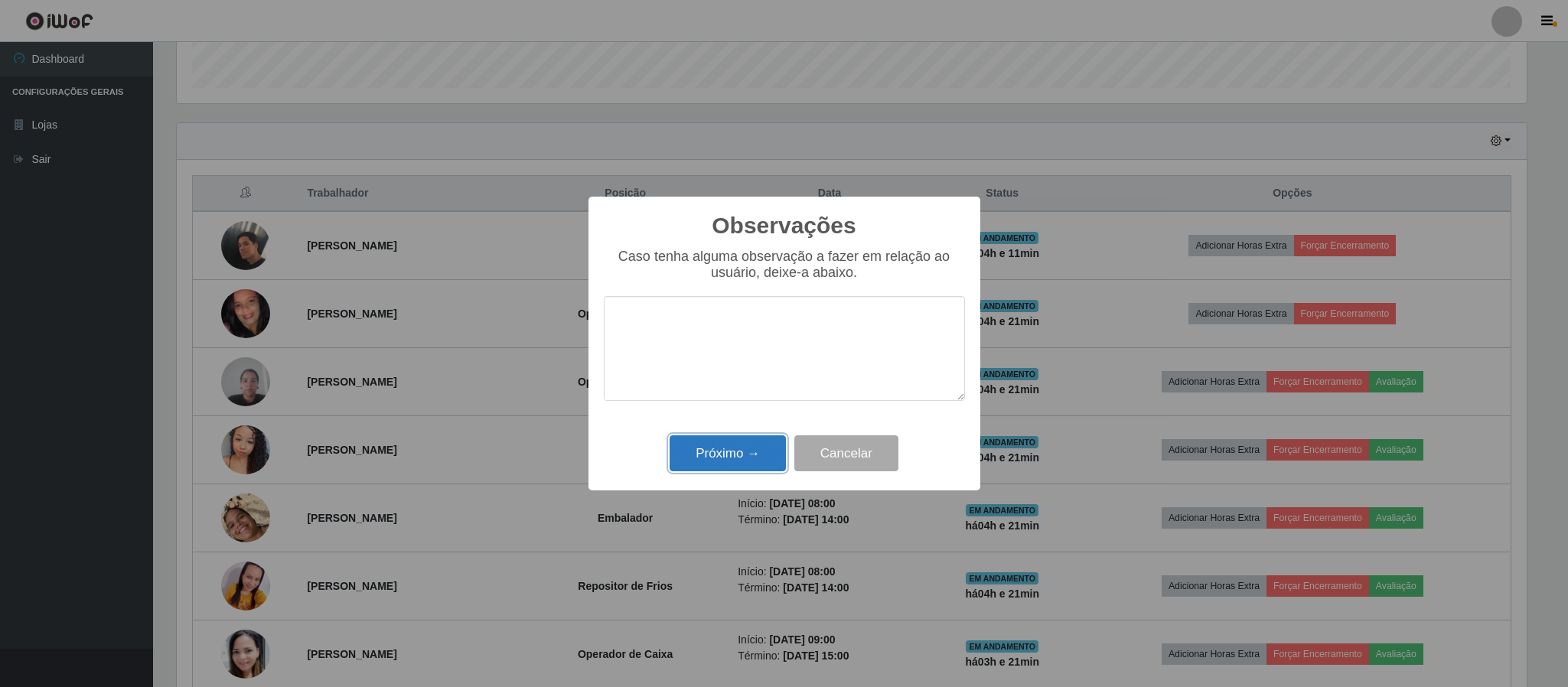
click at [721, 450] on button "Próximo →" at bounding box center [727, 453] width 116 height 36
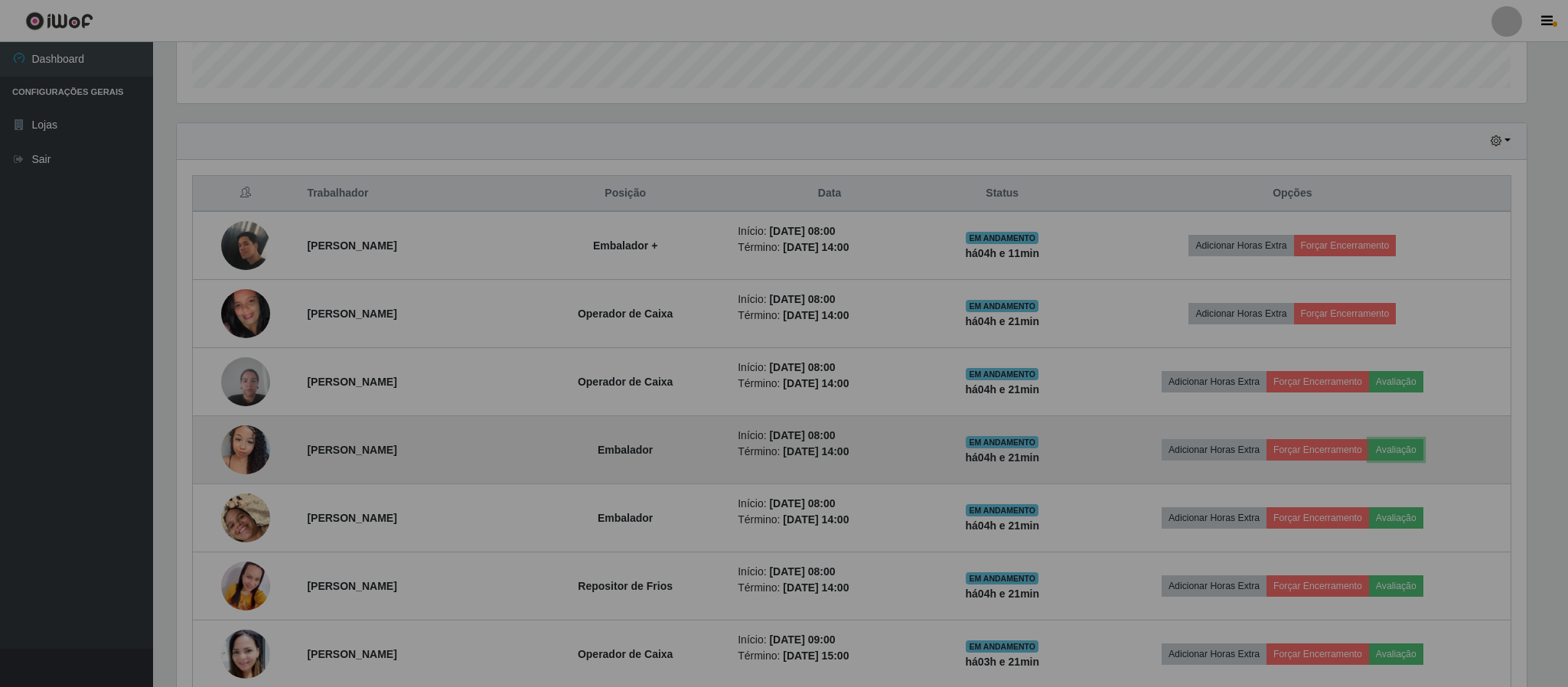
scroll to position [0, 0]
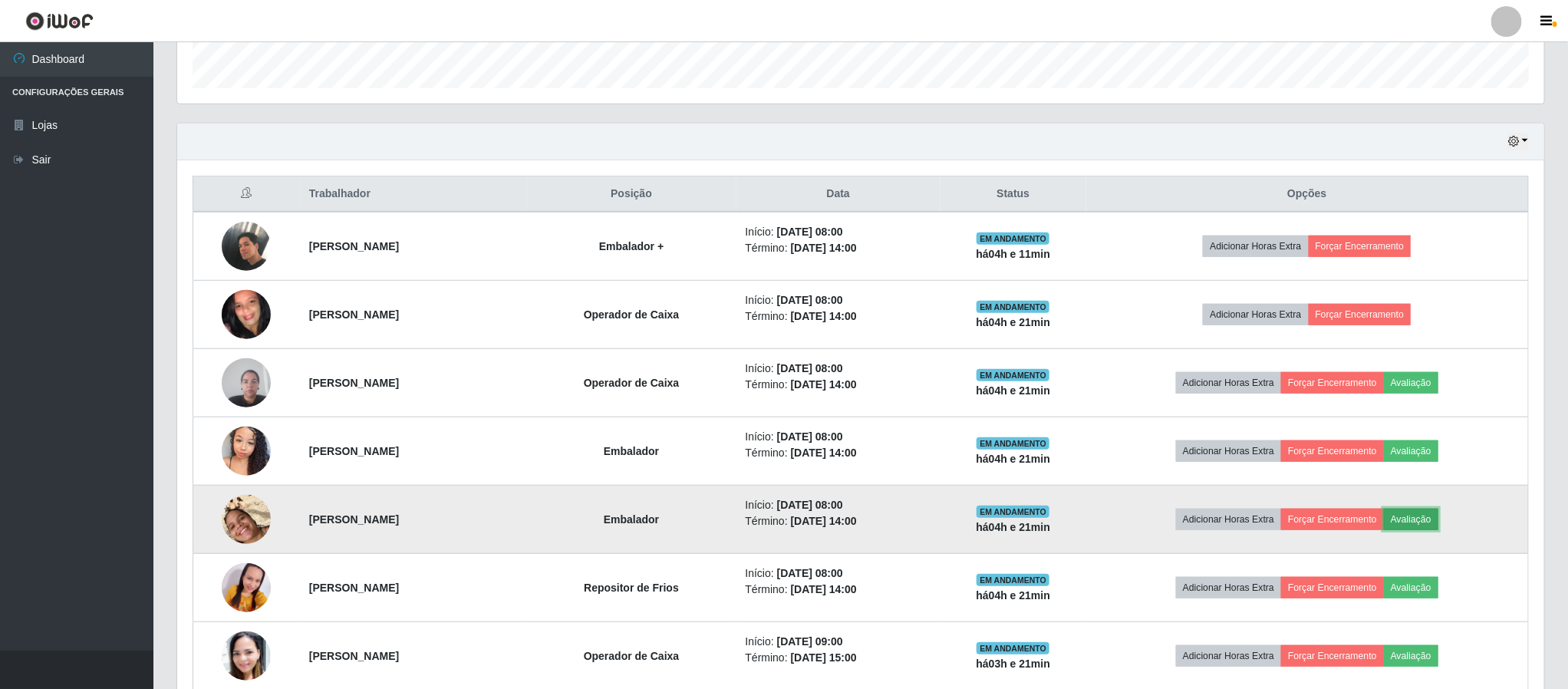
click at [1432, 518] on button "Avaliação" at bounding box center [1411, 518] width 54 height 21
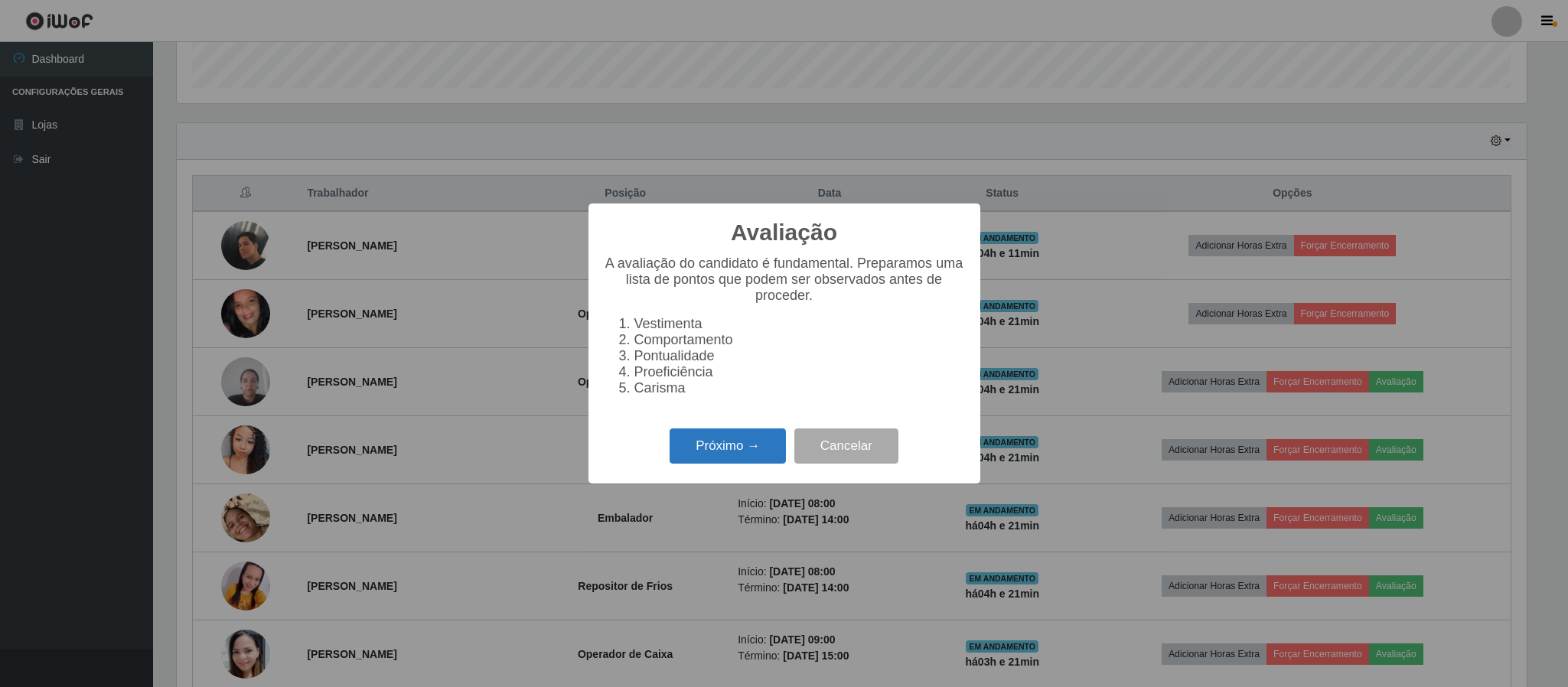
click at [757, 464] on button "Próximo →" at bounding box center [727, 445] width 116 height 36
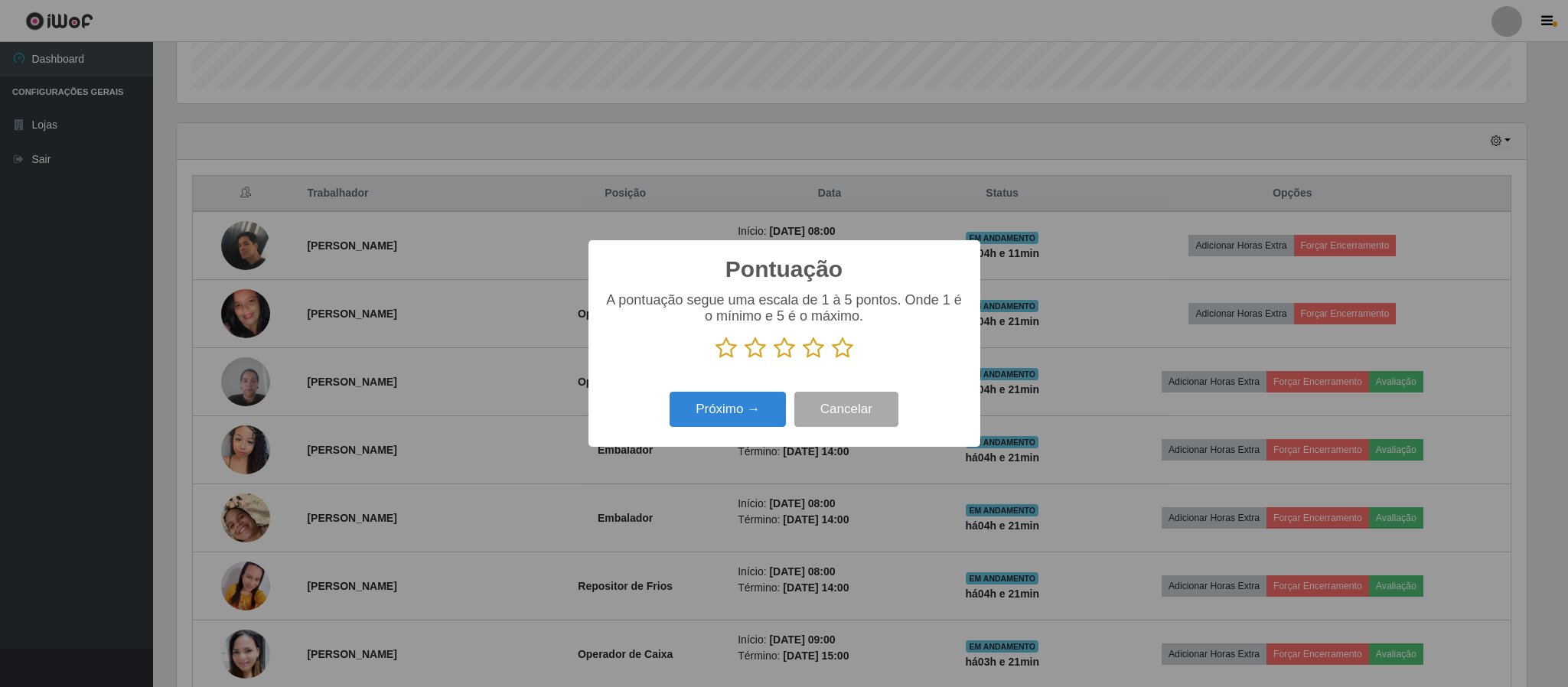
click at [816, 360] on icon at bounding box center [813, 348] width 21 height 23
click at [803, 360] on input "radio" at bounding box center [803, 360] width 0 height 0
click at [743, 413] on button "Próximo →" at bounding box center [727, 409] width 116 height 36
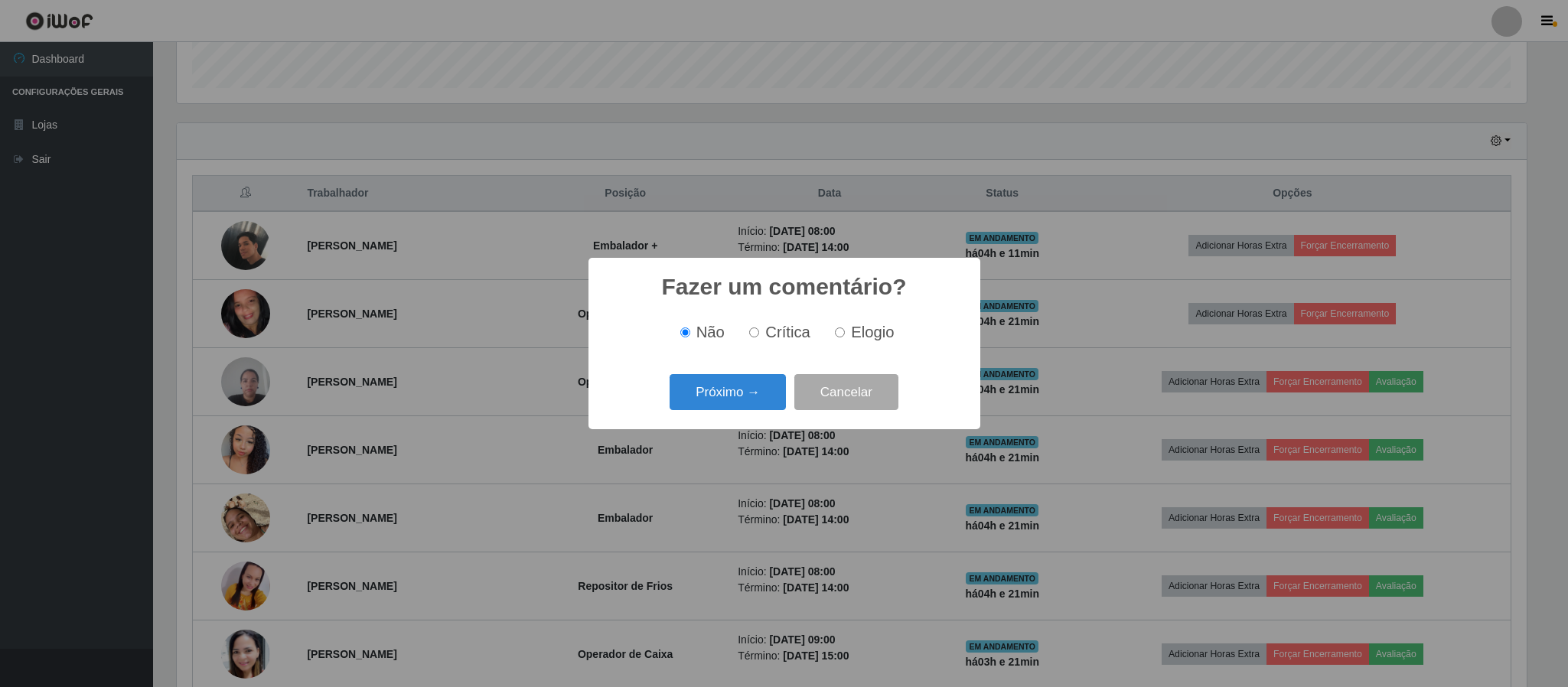
click at [837, 341] on label "Elogio" at bounding box center [860, 332] width 65 height 17
click at [837, 338] on input "Elogio" at bounding box center [839, 332] width 10 height 10
radio input "true"
click at [732, 381] on button "Próximo →" at bounding box center [727, 392] width 116 height 36
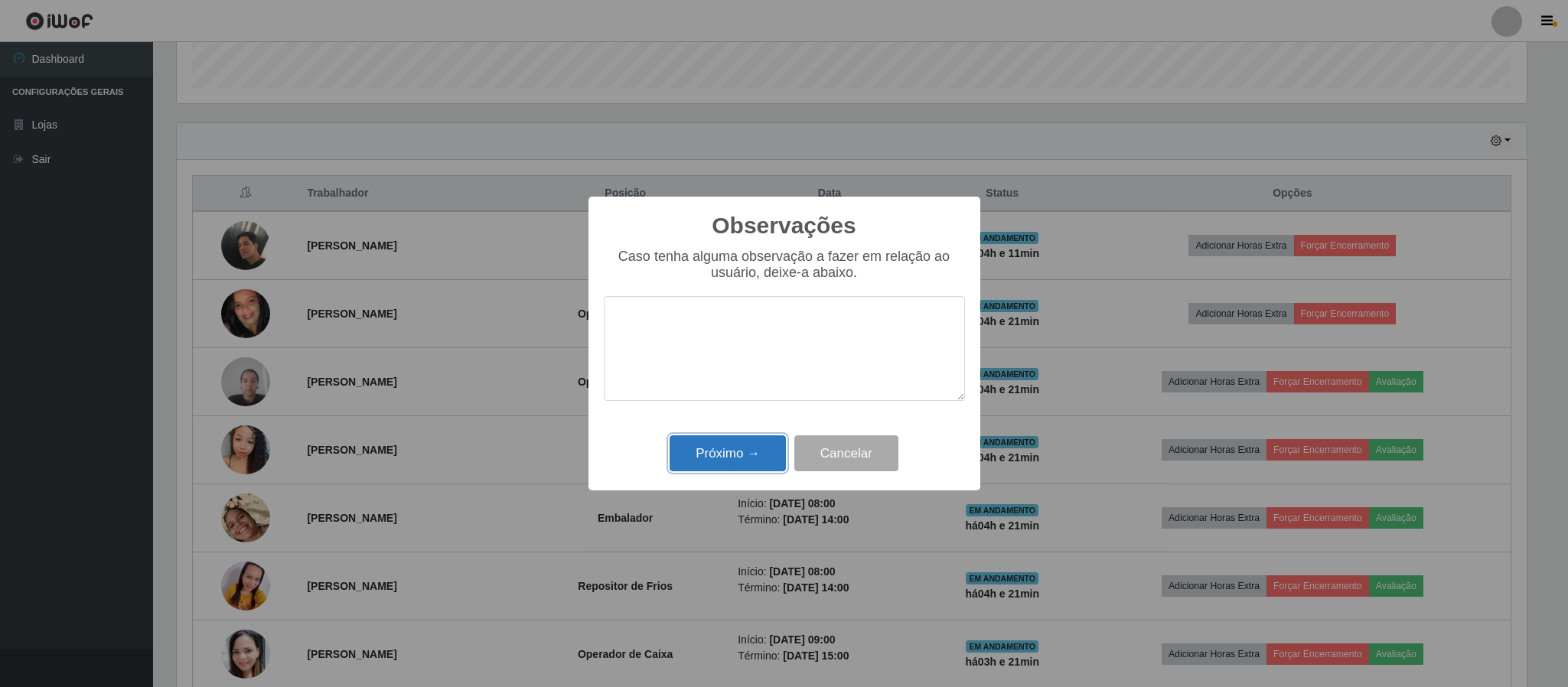
click at [723, 445] on button "Próximo →" at bounding box center [727, 453] width 116 height 36
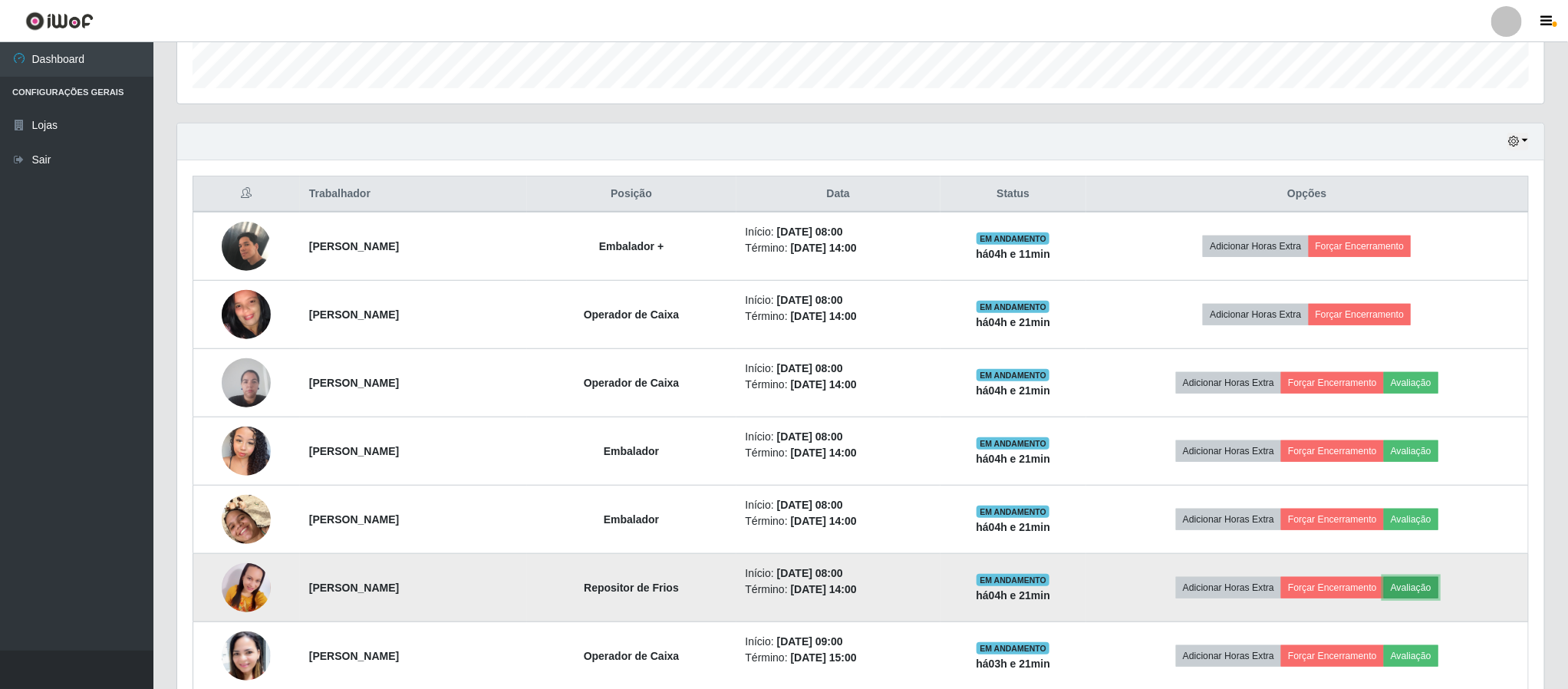
click at [1418, 585] on button "Avaliação" at bounding box center [1411, 587] width 54 height 21
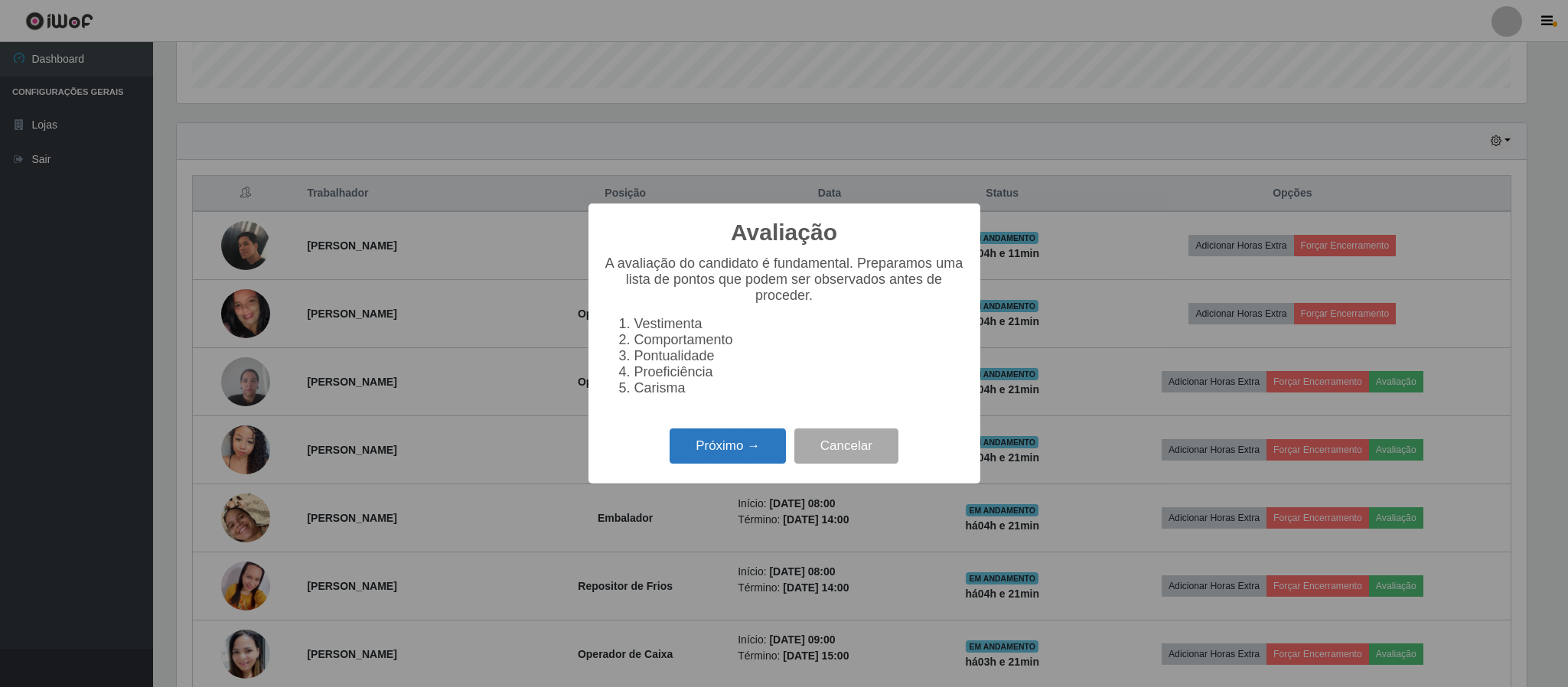
click at [752, 459] on button "Próximo →" at bounding box center [727, 445] width 116 height 36
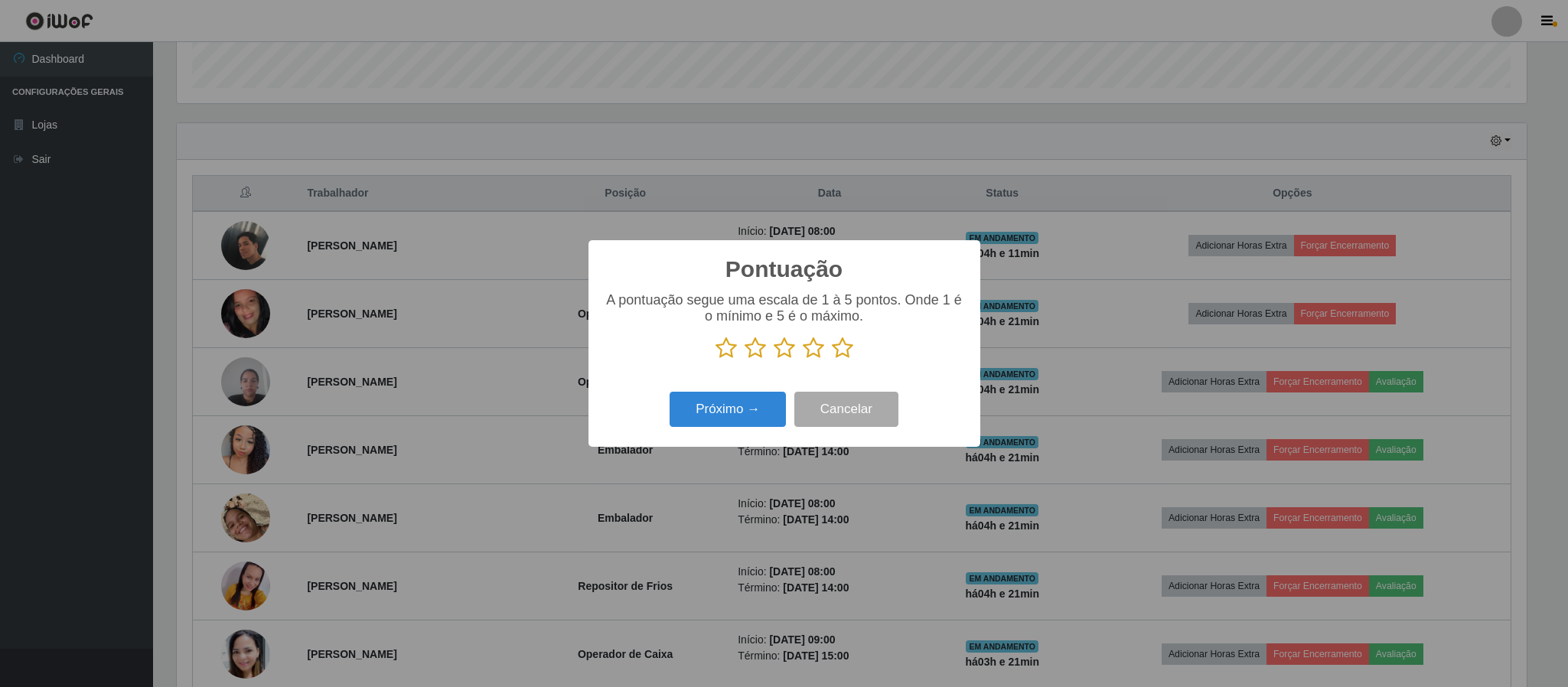
click at [817, 359] on icon at bounding box center [813, 348] width 21 height 23
click at [803, 360] on input "radio" at bounding box center [803, 360] width 0 height 0
click at [744, 408] on button "Próximo →" at bounding box center [727, 409] width 116 height 36
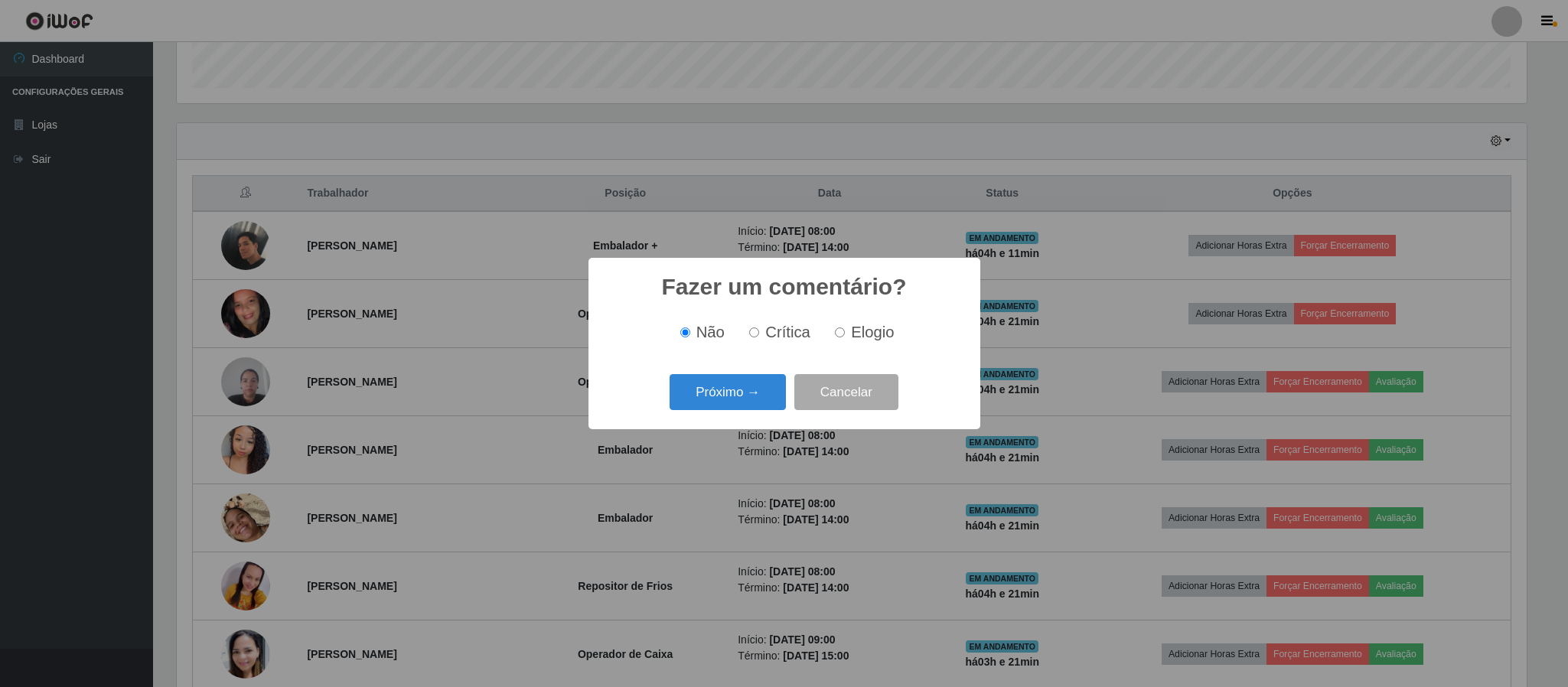
click at [829, 338] on label "Elogio" at bounding box center [860, 332] width 65 height 17
click at [835, 338] on input "Elogio" at bounding box center [839, 332] width 10 height 10
radio input "true"
click at [725, 393] on button "Próximo →" at bounding box center [727, 392] width 116 height 36
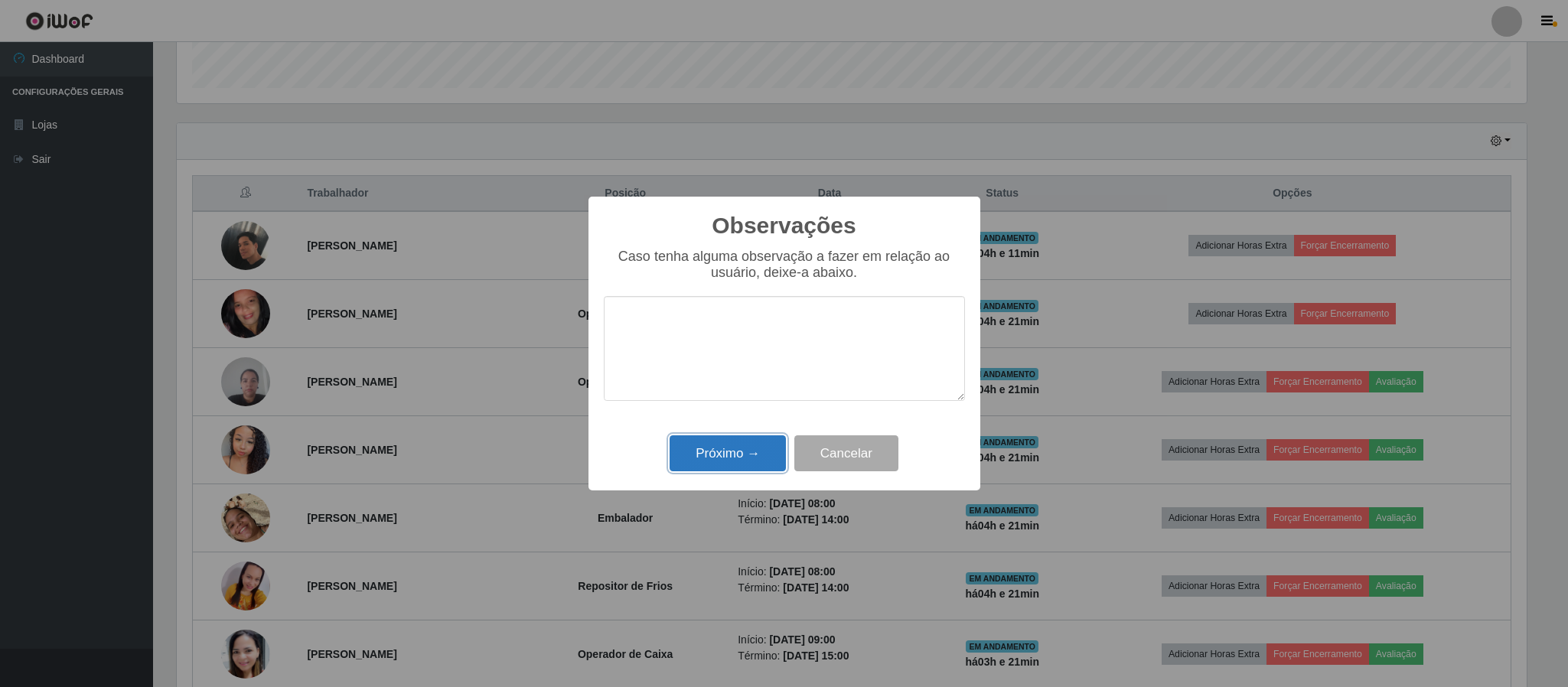
click at [739, 455] on button "Próximo →" at bounding box center [727, 453] width 116 height 36
